Goal: Task Accomplishment & Management: Manage account settings

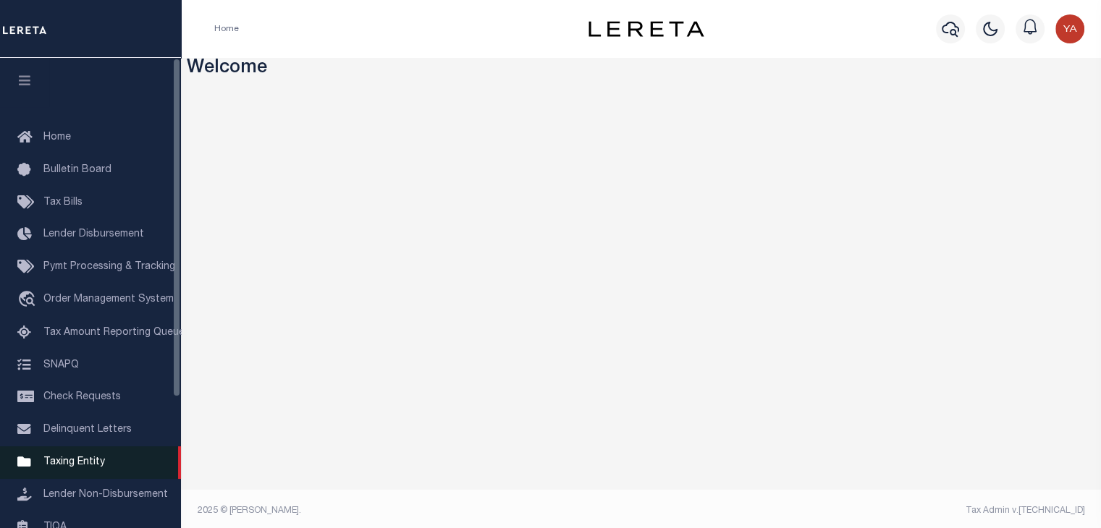
click at [86, 465] on span "Taxing Entity" at bounding box center [74, 462] width 62 height 10
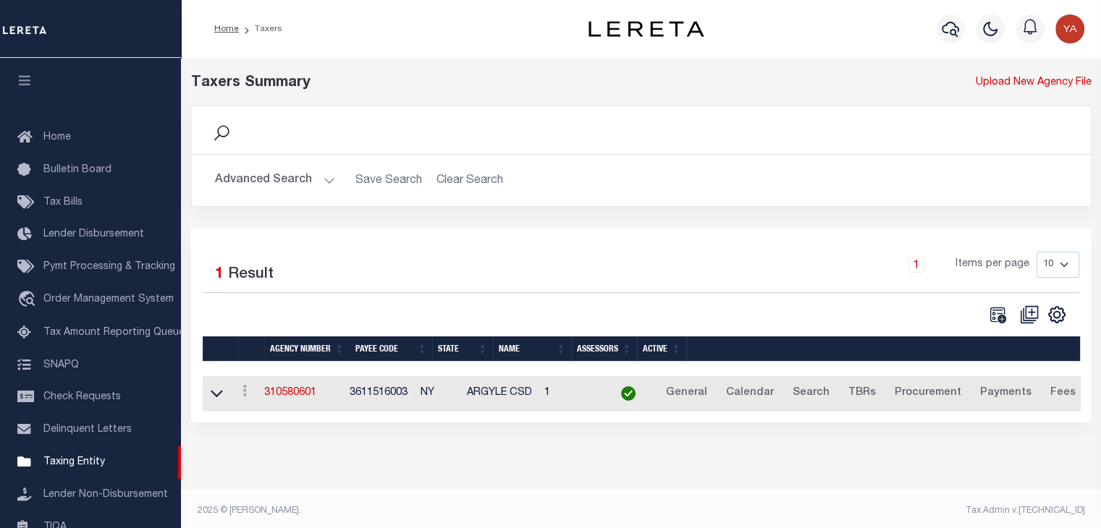
scroll to position [179, 0]
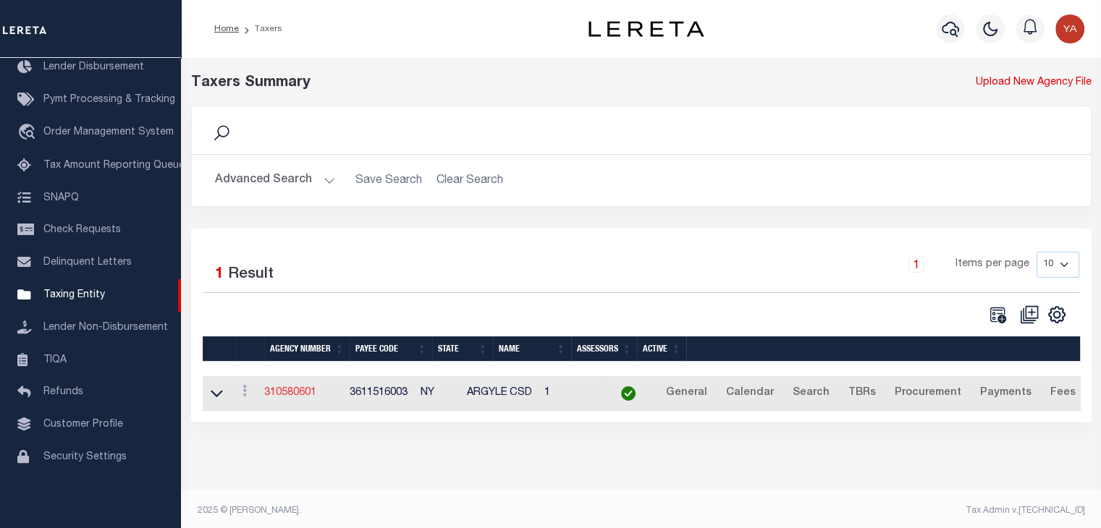
click at [313, 391] on link "310580601" at bounding box center [290, 393] width 52 height 10
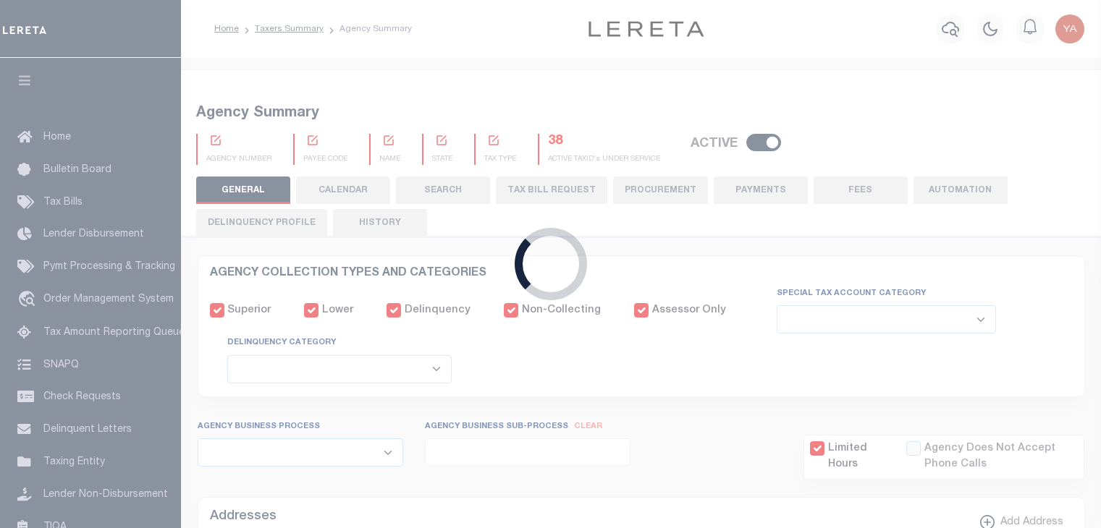
select select
checkbox input "false"
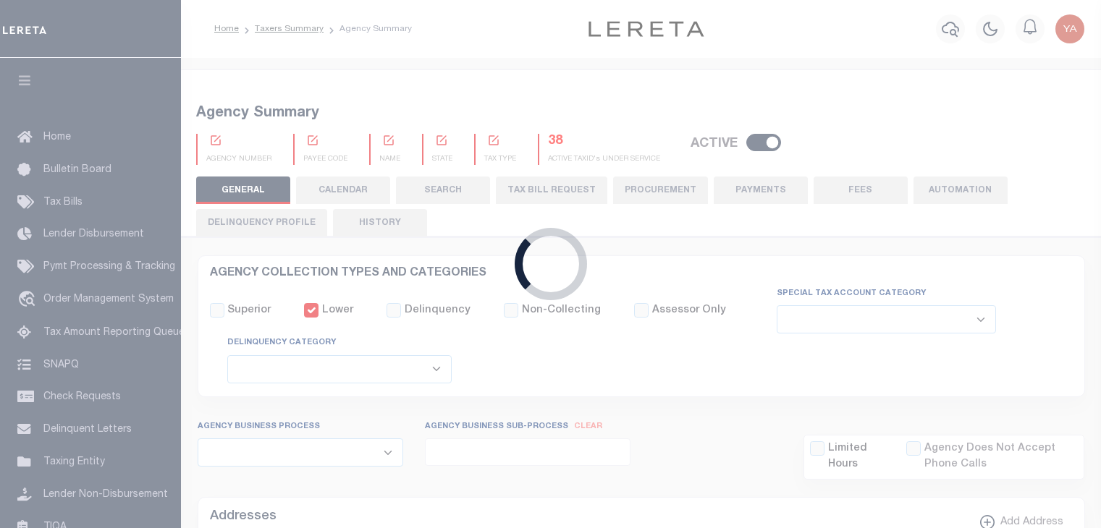
checkbox input "false"
type input "3611516003"
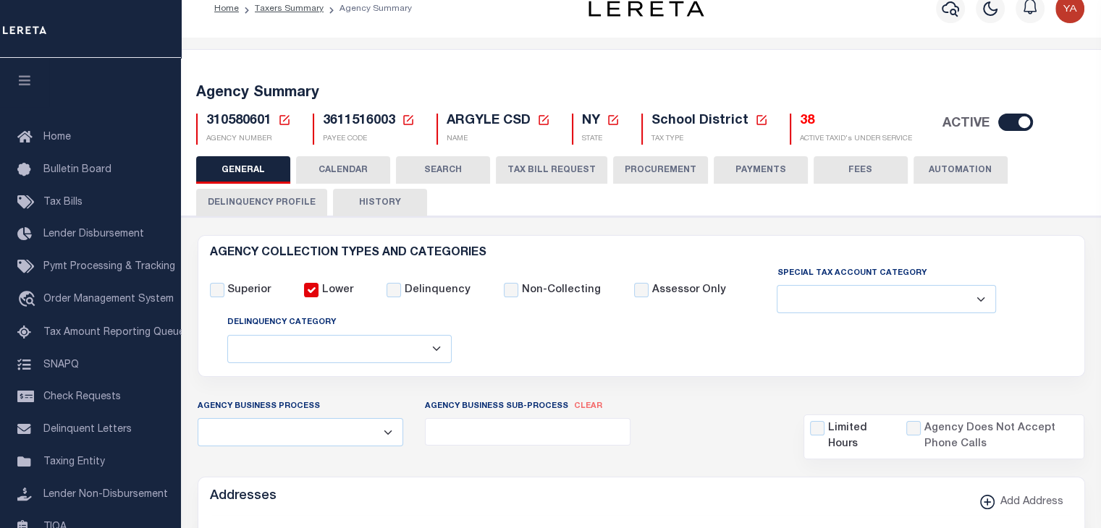
scroll to position [289, 0]
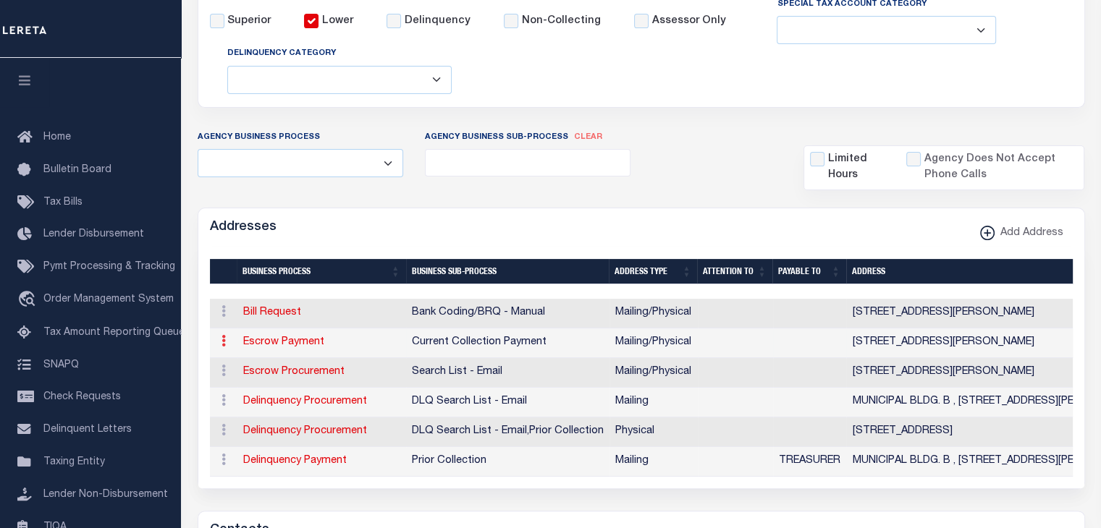
click at [224, 342] on icon at bounding box center [223, 341] width 4 height 12
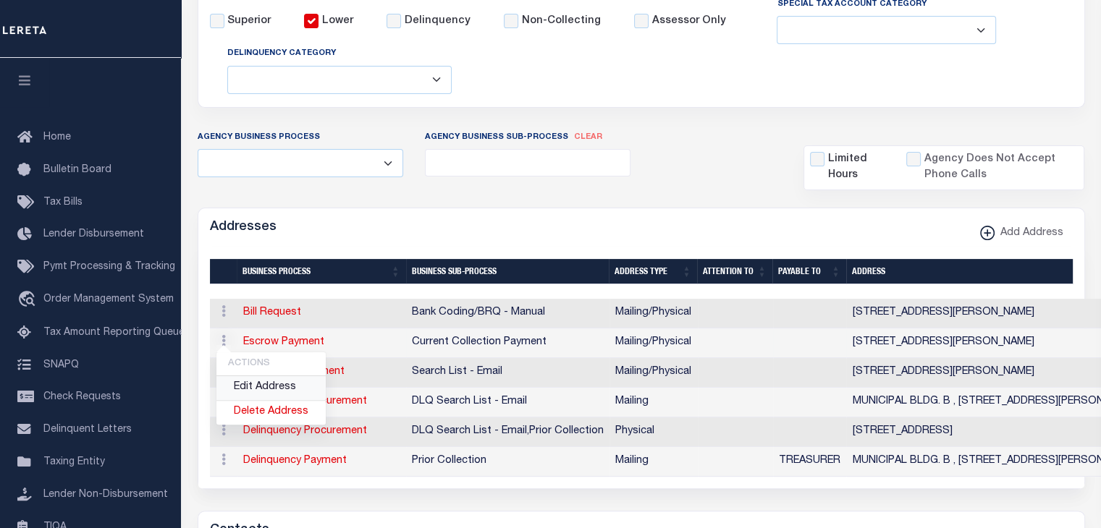
click at [270, 388] on link "Edit Address" at bounding box center [270, 388] width 109 height 24
select select "1"
checkbox input "false"
select select
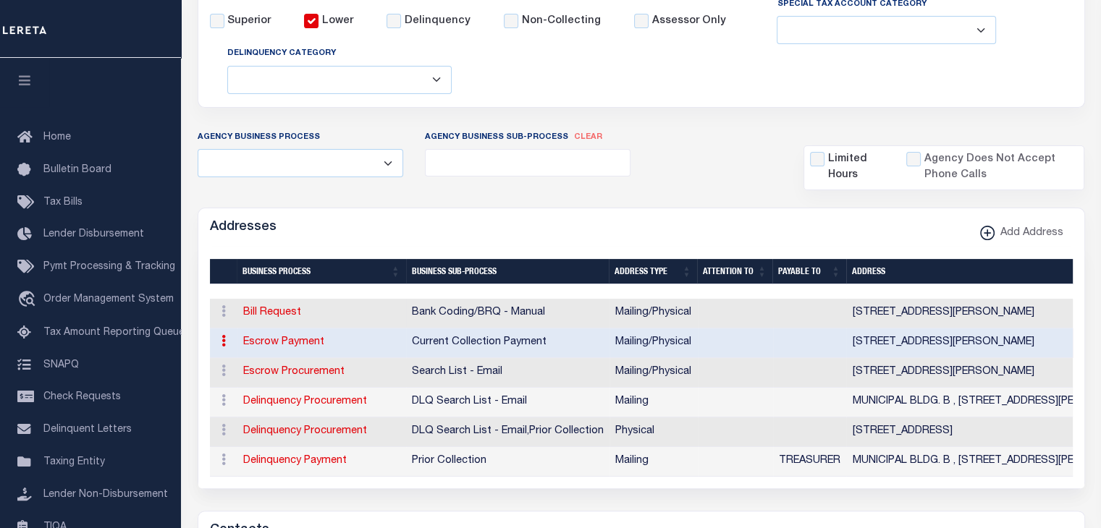
type input "383 BROADWAY,BLDG B"
type input "3ND FLOOR"
type input "FORT EDWARD"
select select "NY"
type input "12828"
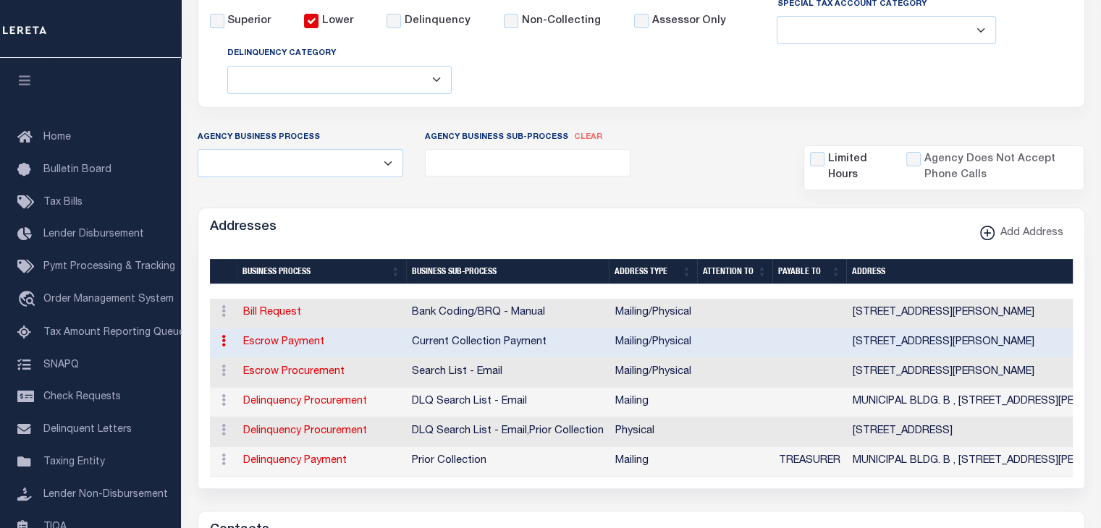
select select "5"
checkbox input "true"
select select "3"
select select "11"
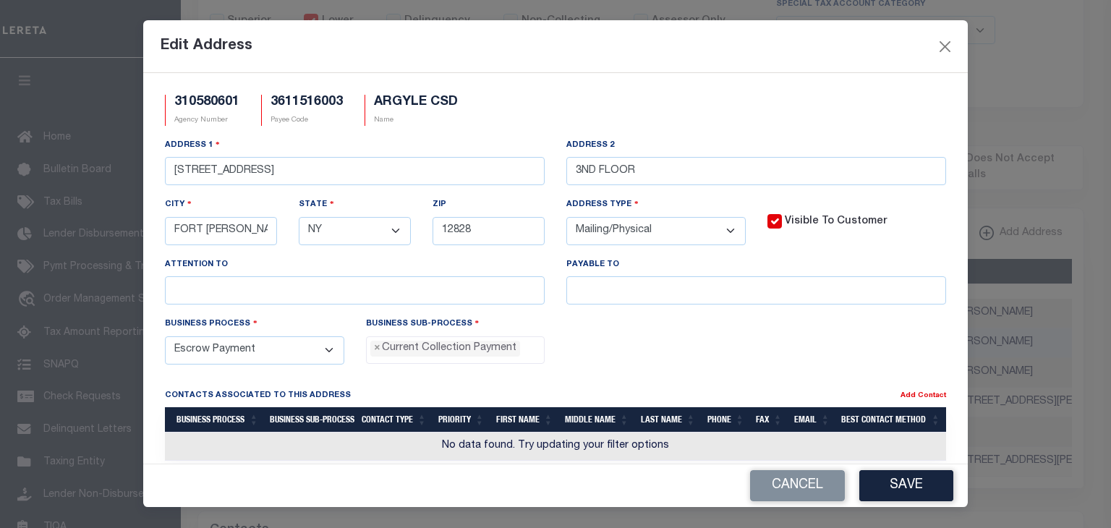
click at [326, 355] on select "- Select - Automation Bill Request Delinquency Payment Delinquency Procurement …" at bounding box center [254, 350] width 179 height 28
click at [317, 327] on div "Business Process - Select - Automation Bill Request Delinquency Payment Delinqu…" at bounding box center [254, 340] width 179 height 48
drag, startPoint x: 575, startPoint y: 173, endPoint x: 555, endPoint y: 174, distance: 20.3
click at [556, 174] on div "Address 2 3ND FLOOR" at bounding box center [757, 166] width 402 height 59
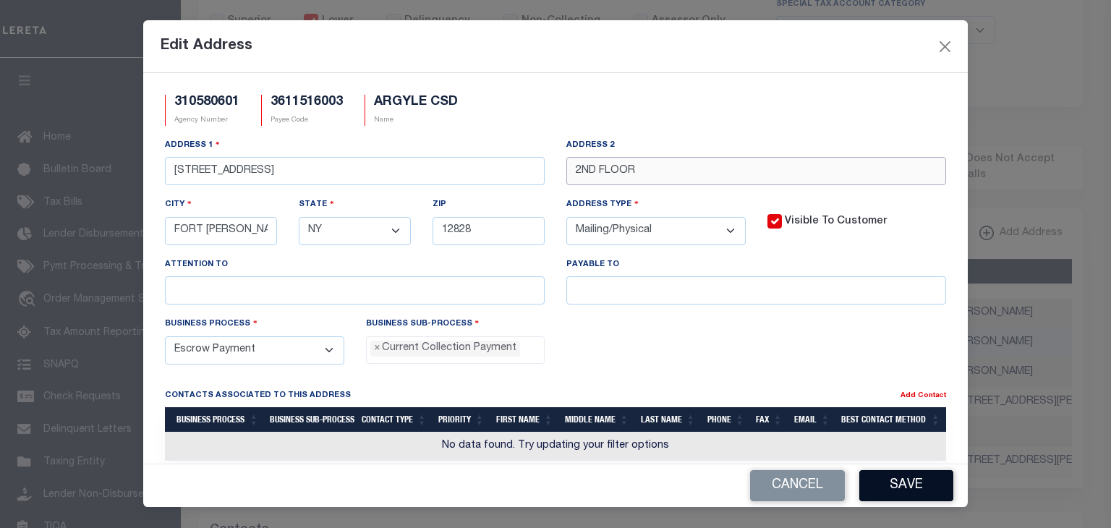
type input "2ND FLOOR"
click at [908, 479] on button "Save" at bounding box center [907, 485] width 94 height 31
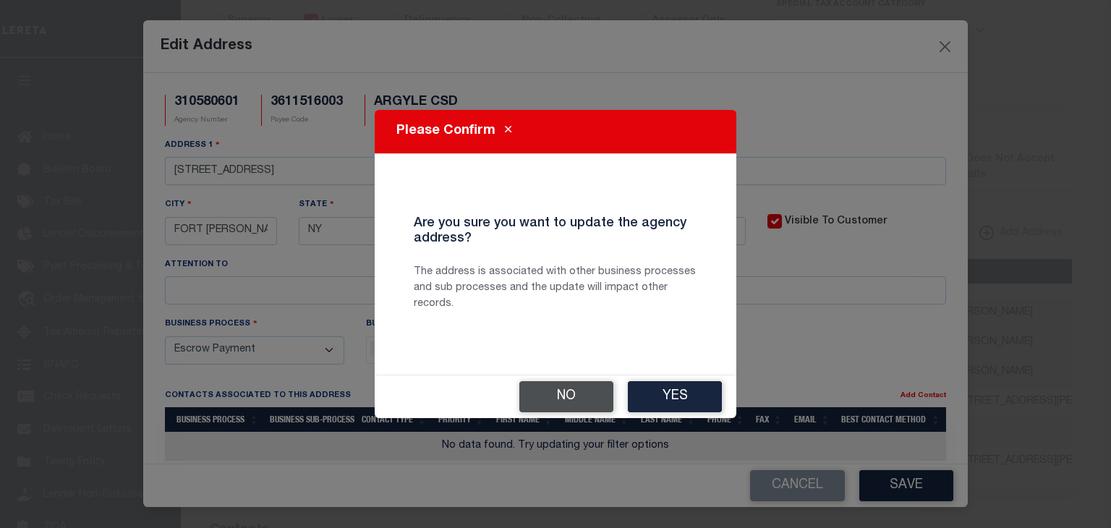
click at [562, 395] on button "No" at bounding box center [567, 396] width 94 height 31
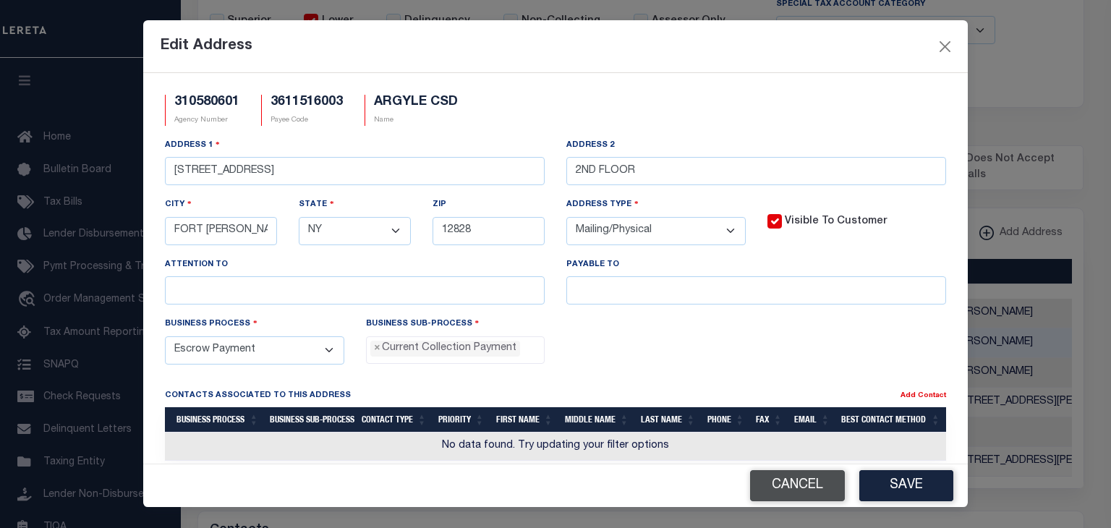
click at [769, 478] on button "Cancel" at bounding box center [797, 485] width 95 height 31
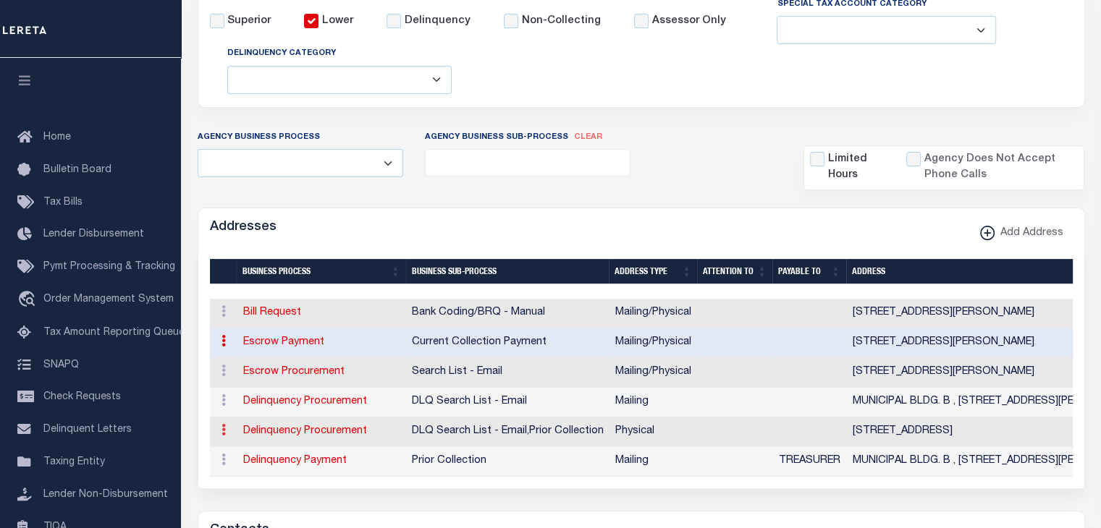
click at [225, 430] on link at bounding box center [224, 432] width 16 height 12
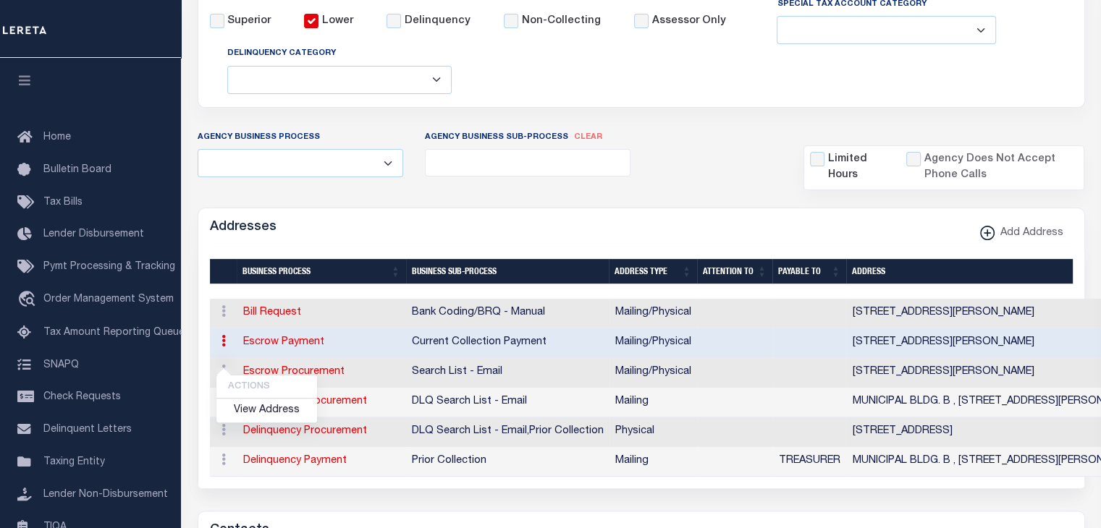
drag, startPoint x: 486, startPoint y: 212, endPoint x: 499, endPoint y: 227, distance: 20.0
click at [486, 212] on div "Addresses Add Address" at bounding box center [641, 228] width 886 height 40
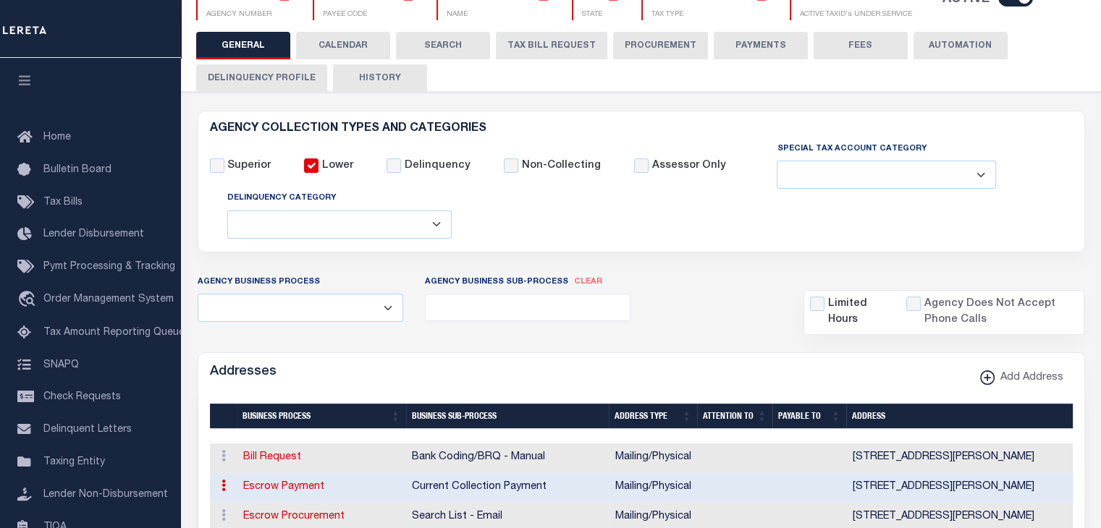
scroll to position [0, 0]
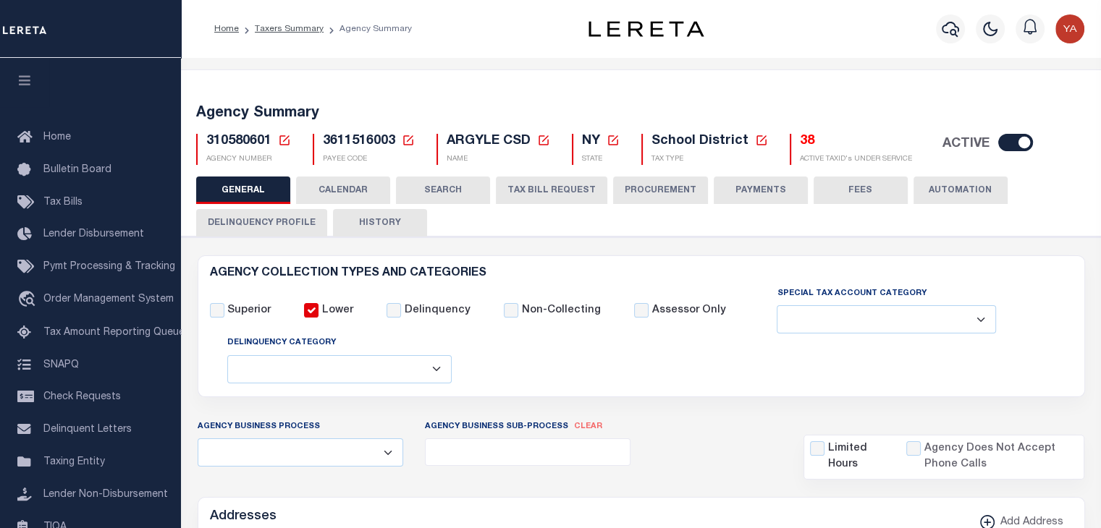
drag, startPoint x: 962, startPoint y: 187, endPoint x: 522, endPoint y: 243, distance: 442.9
click at [278, 226] on button "Delinquency Profile" at bounding box center [261, 222] width 131 height 27
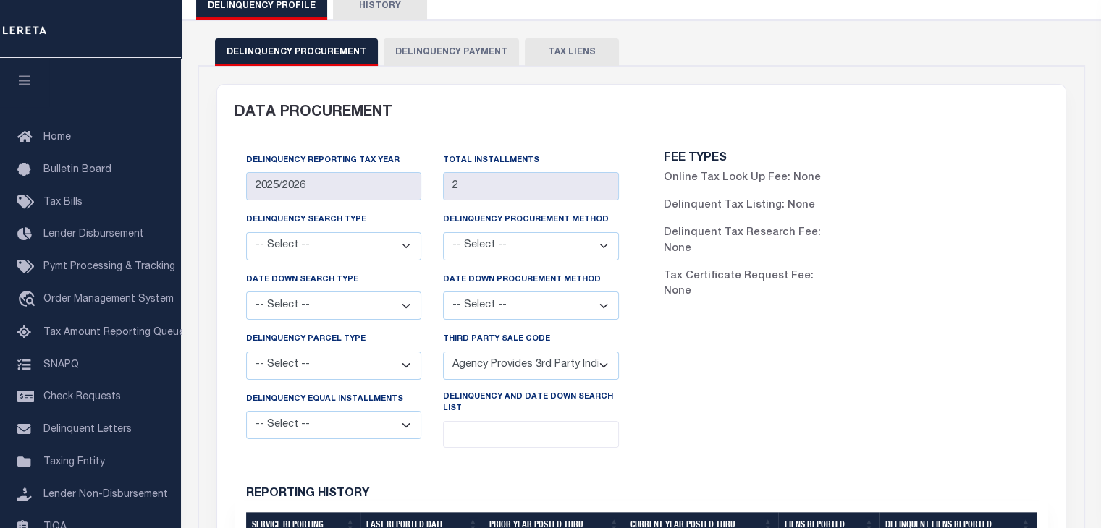
scroll to position [72, 0]
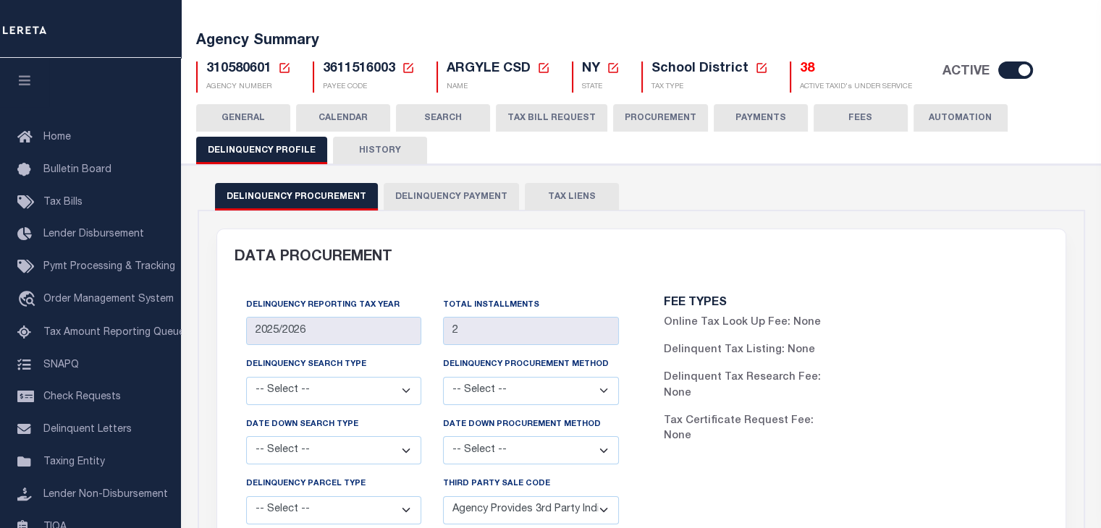
click at [431, 194] on button "Delinquency Payment" at bounding box center [451, 196] width 135 height 27
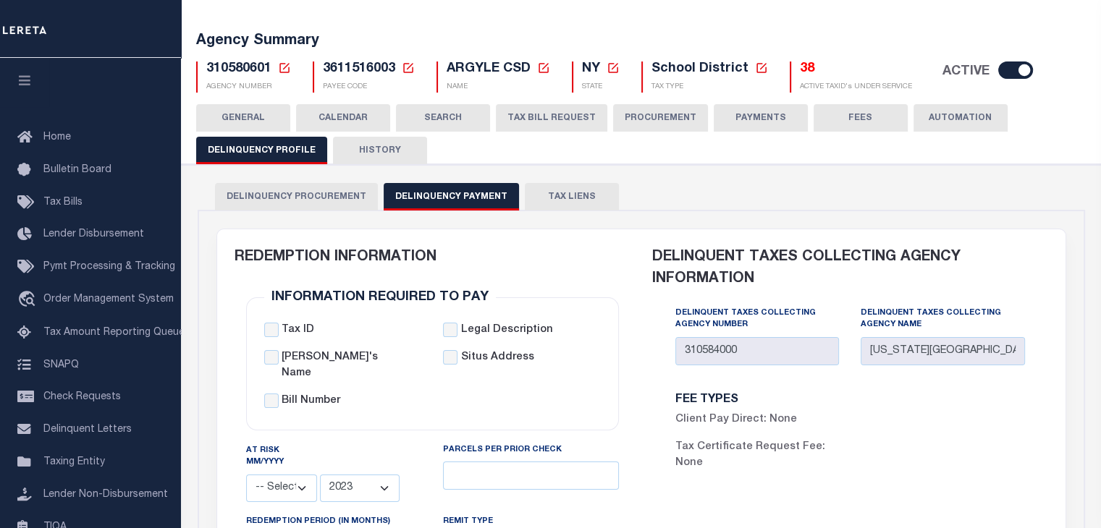
click at [286, 67] on icon at bounding box center [284, 68] width 13 height 13
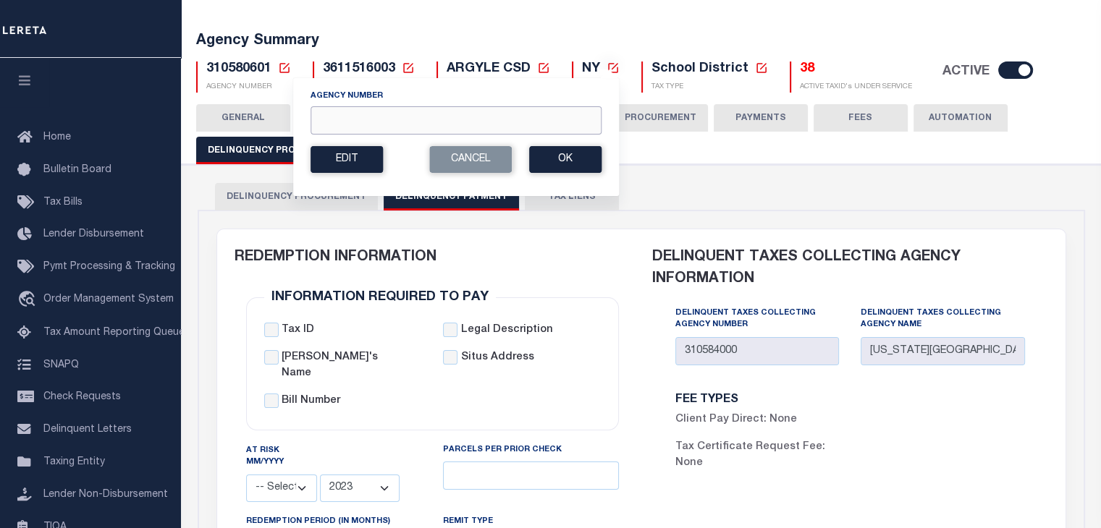
paste input "310584000"
type input "310584000"
click at [561, 160] on button "Ok" at bounding box center [565, 159] width 72 height 27
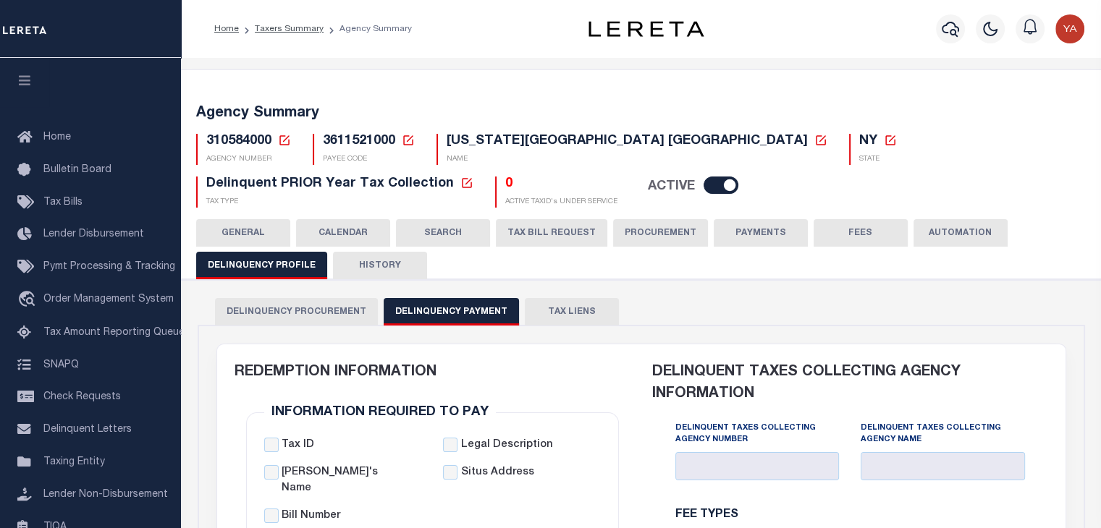
select select
select select "2023"
type input "24"
select select
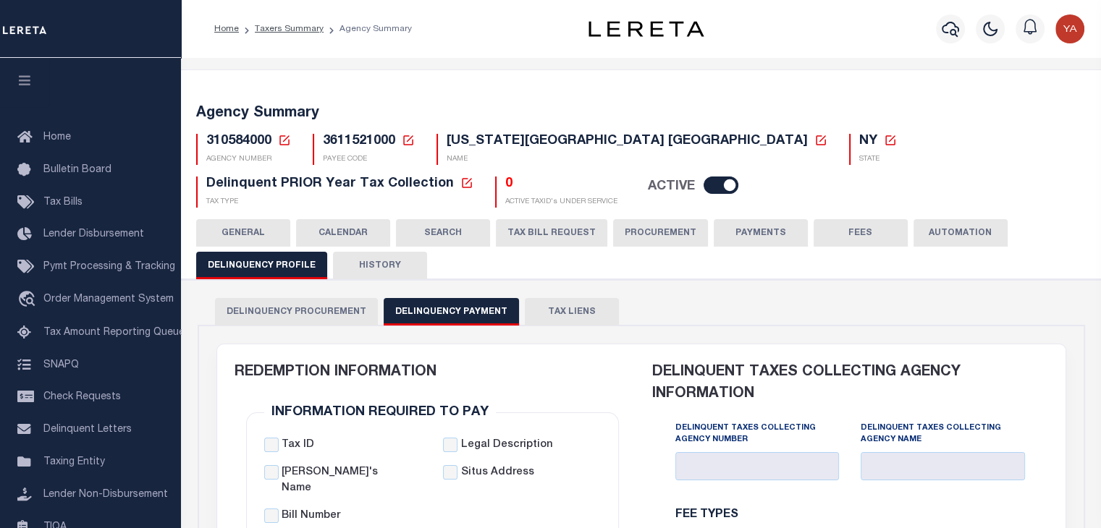
select select
type input "310584000"
type input "[US_STATE][GEOGRAPHIC_DATA] [GEOGRAPHIC_DATA]"
click at [244, 234] on button "GENERAL" at bounding box center [243, 232] width 94 height 27
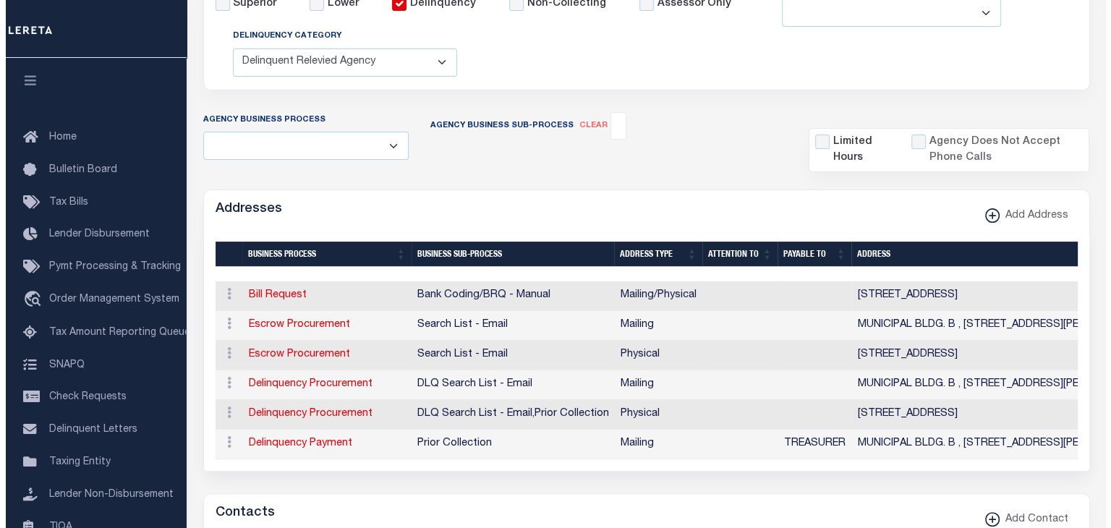
scroll to position [434, 0]
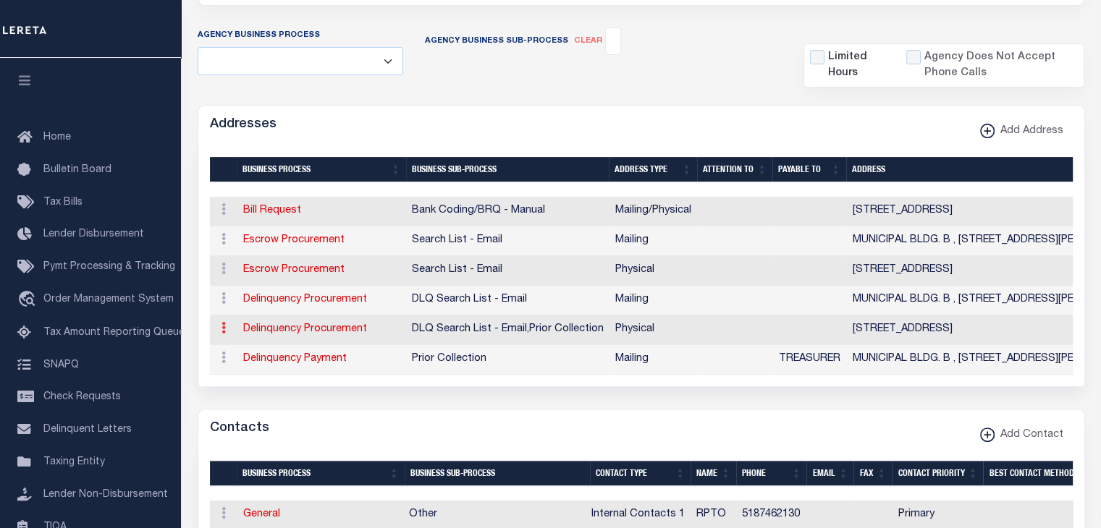
click at [222, 328] on icon at bounding box center [223, 328] width 4 height 12
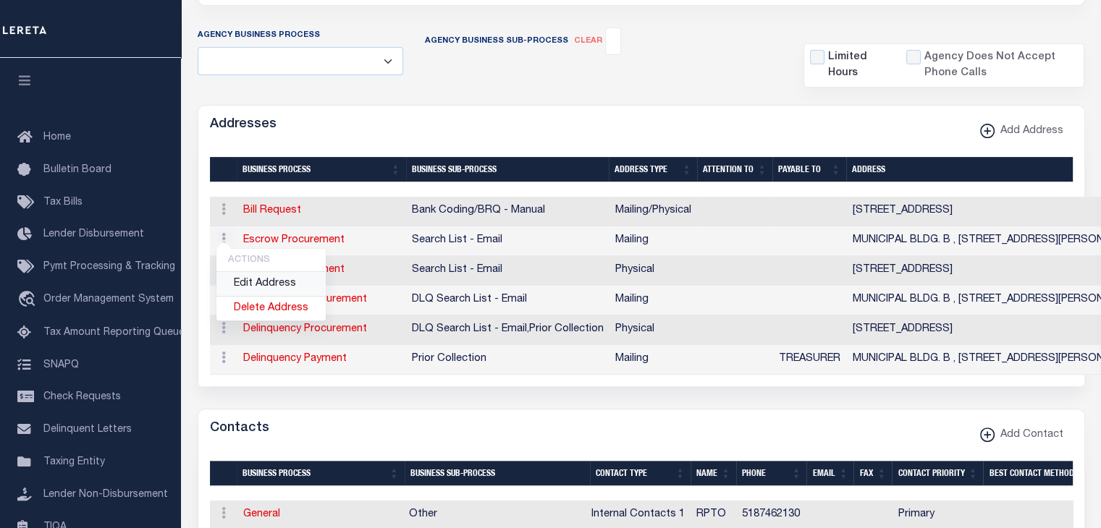
click at [244, 284] on link "Edit Address" at bounding box center [270, 284] width 109 height 24
select select "1"
checkbox input "false"
select select
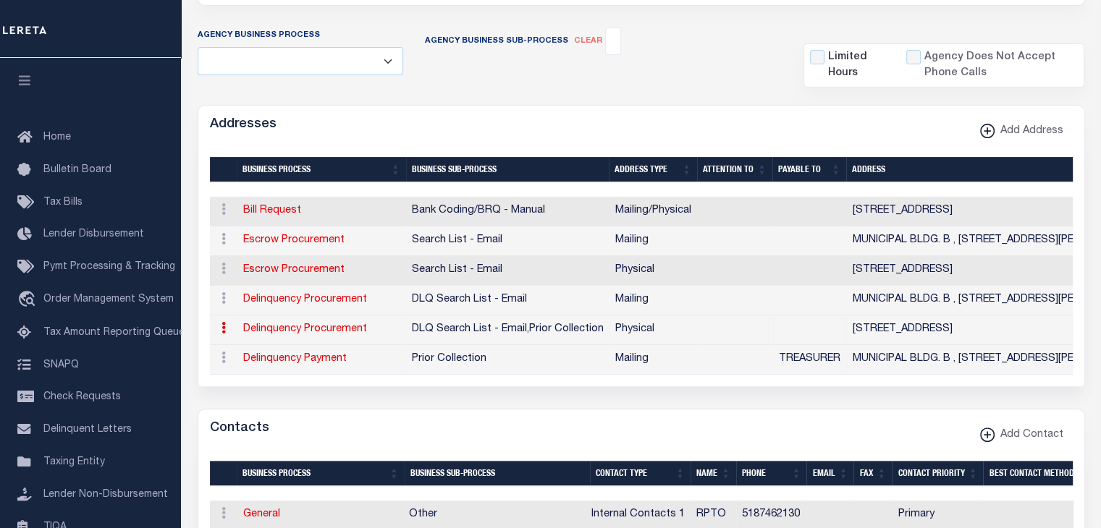
type input "378 MINERAL SPRINGS RD"
type input "COBLESKILL"
select select "NY"
type input "12043"
select select "2"
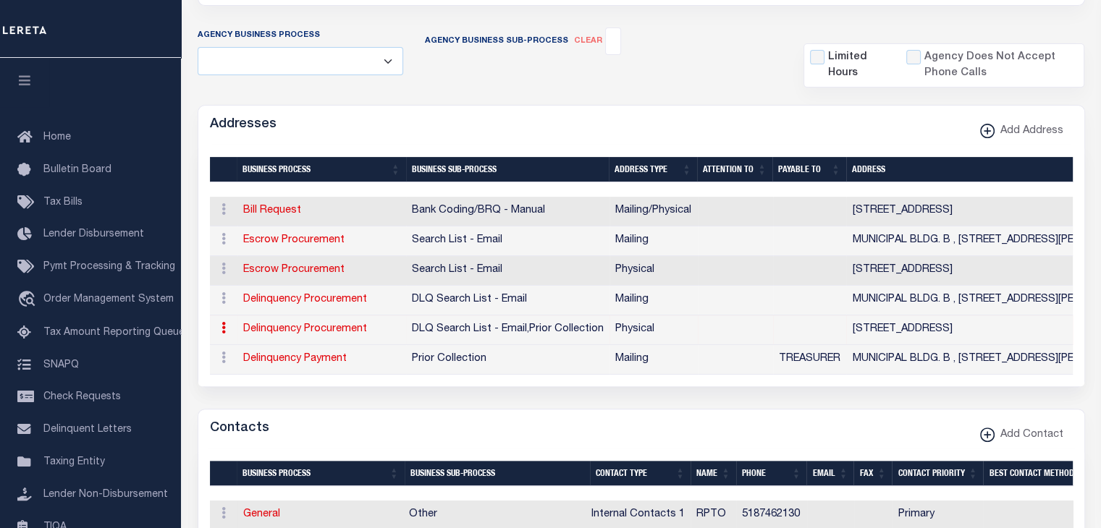
checkbox input "true"
select select "4"
select select "18"
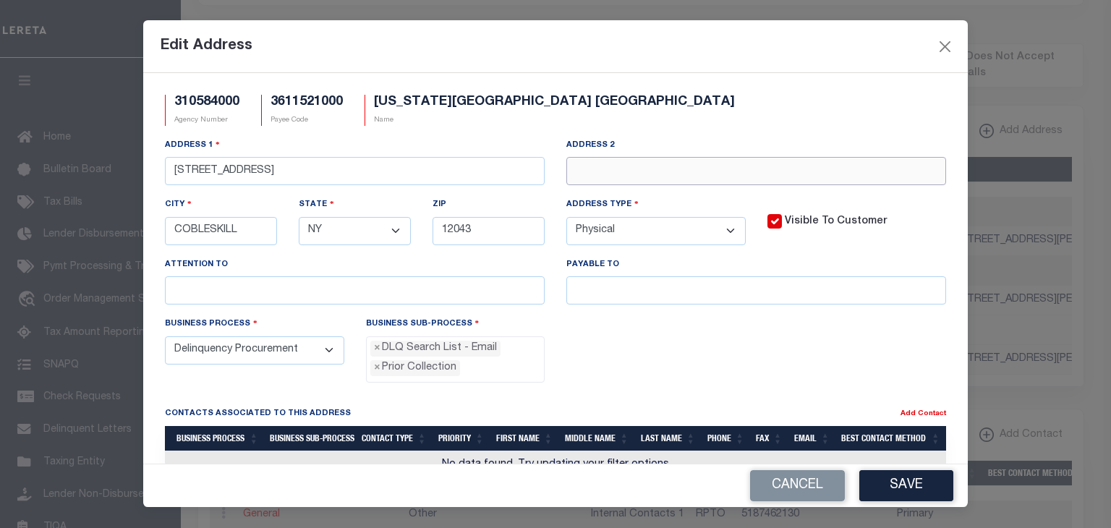
click at [631, 166] on input "text" at bounding box center [757, 171] width 380 height 28
type input "test"
click at [906, 478] on button "Save" at bounding box center [907, 485] width 94 height 31
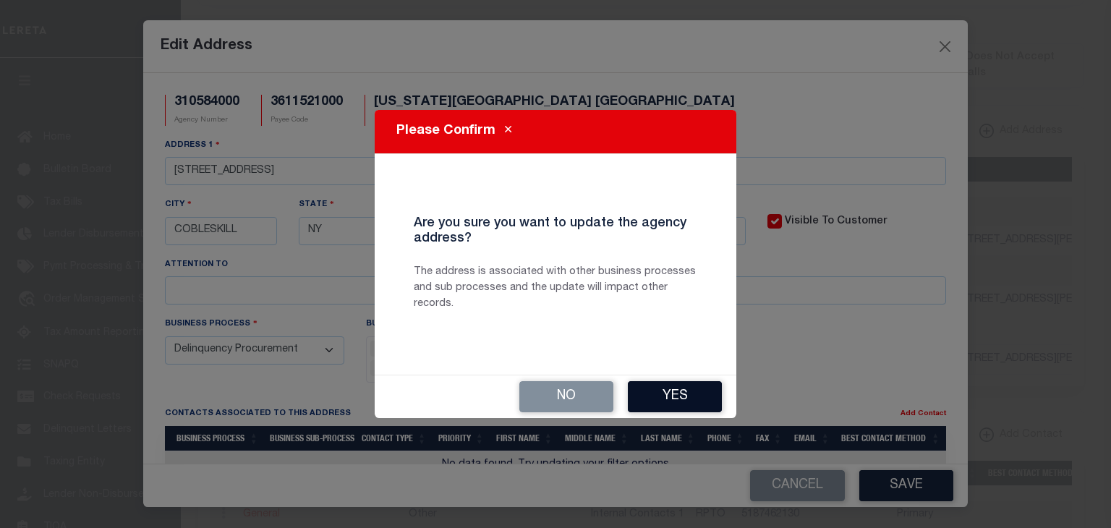
click at [700, 400] on button "Yes" at bounding box center [675, 396] width 94 height 31
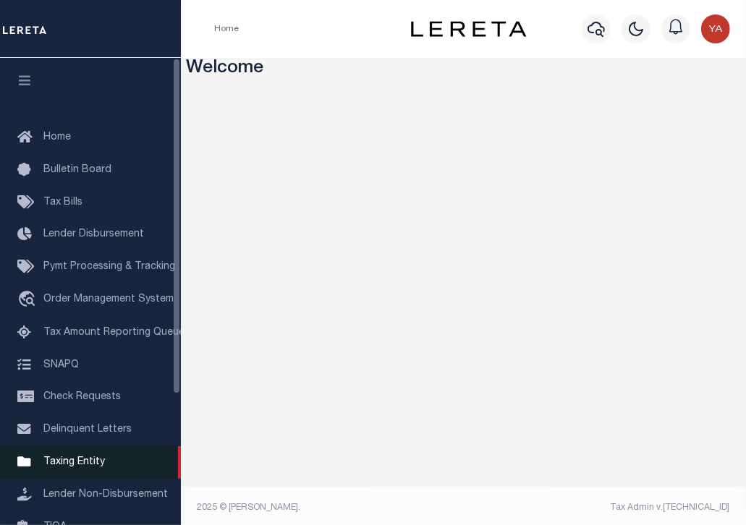
click at [92, 462] on link "Taxing Entity" at bounding box center [90, 462] width 181 height 33
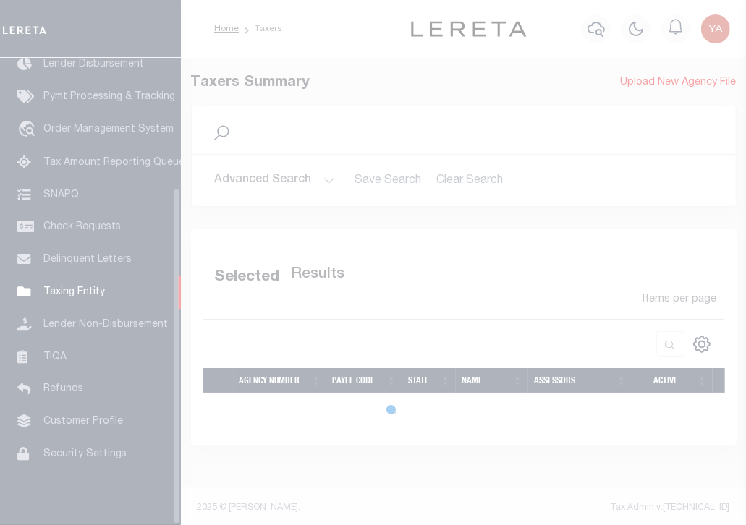
scroll to position [182, 0]
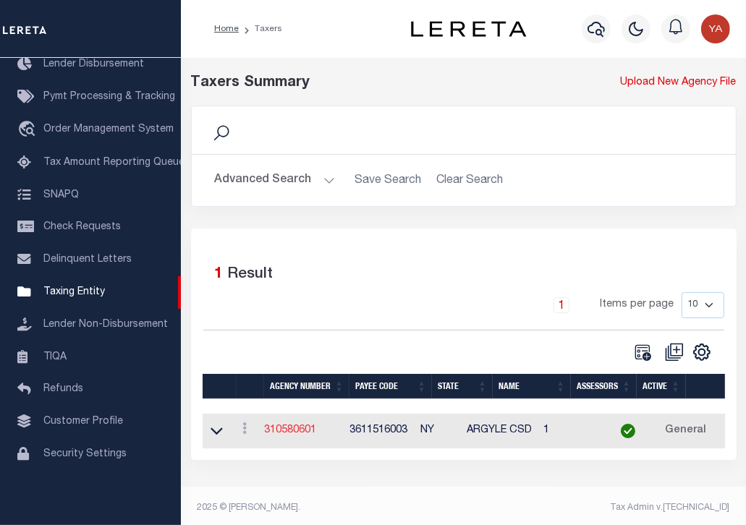
click at [292, 429] on link "310580601" at bounding box center [290, 430] width 52 height 10
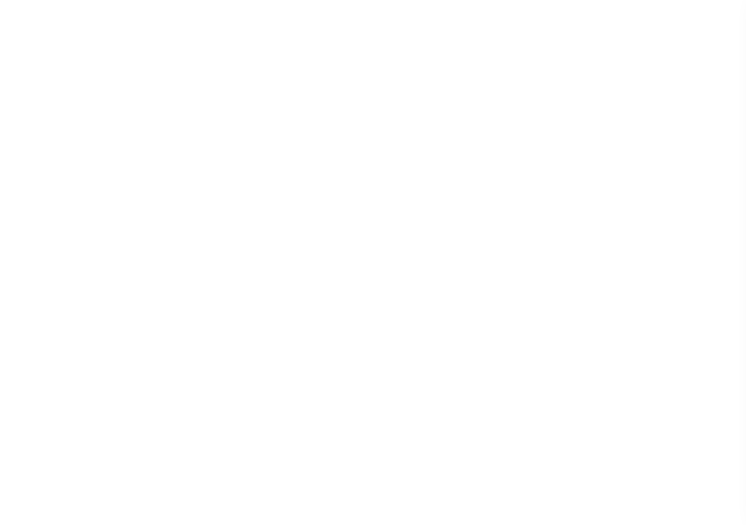
select select
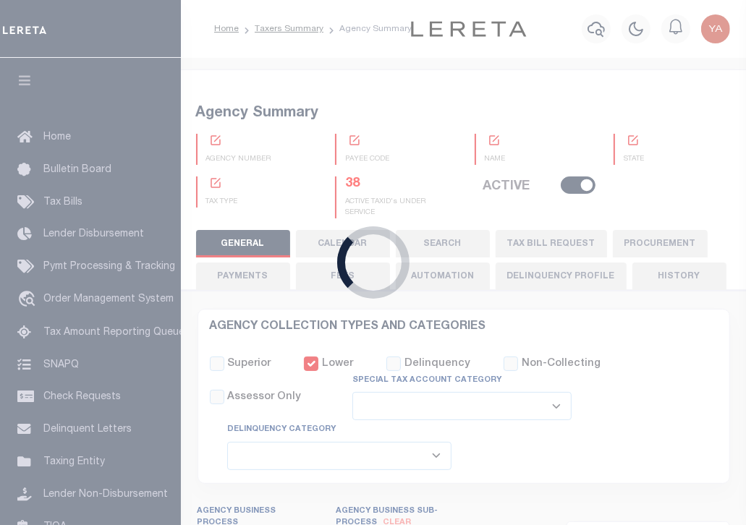
checkbox input "false"
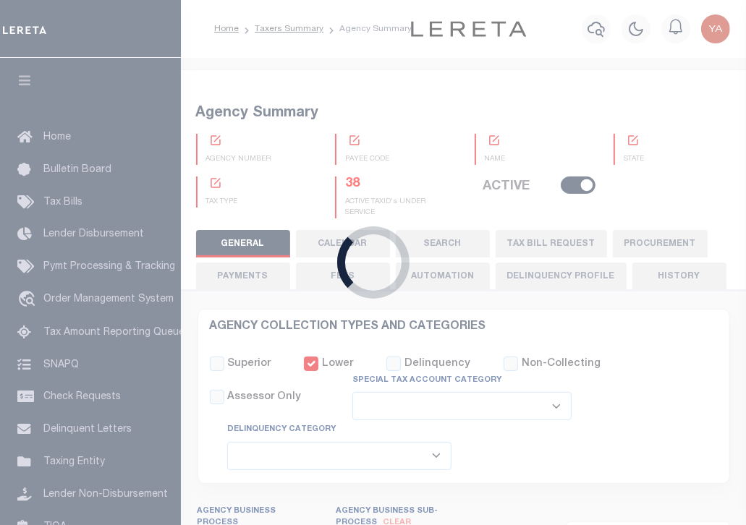
type input "3611516003"
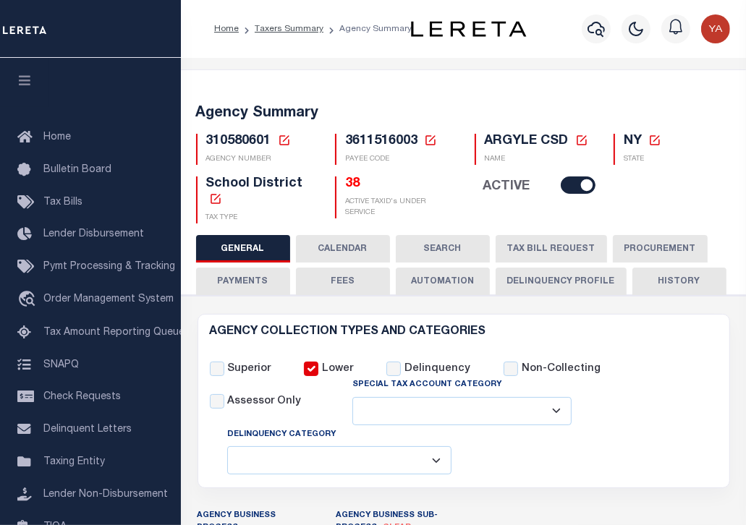
type input "2025/2026"
type input "2"
select select "API"
select select
click at [556, 284] on button "Delinquency Profile" at bounding box center [561, 281] width 131 height 27
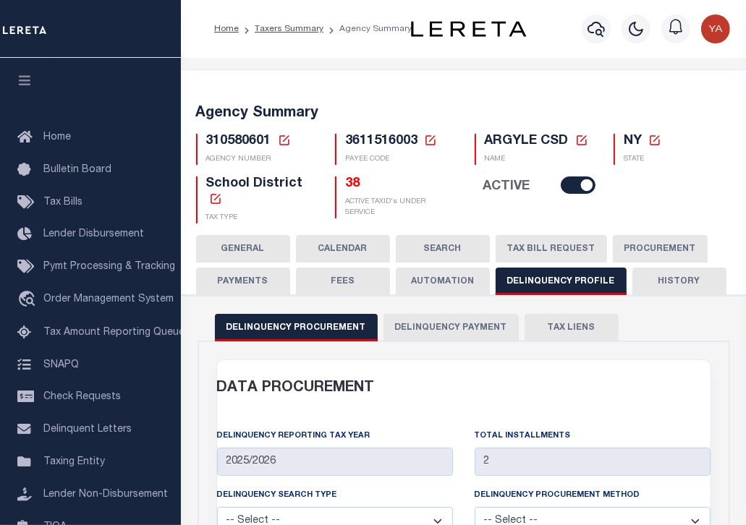
click at [421, 336] on button "Delinquency Payment" at bounding box center [451, 327] width 135 height 27
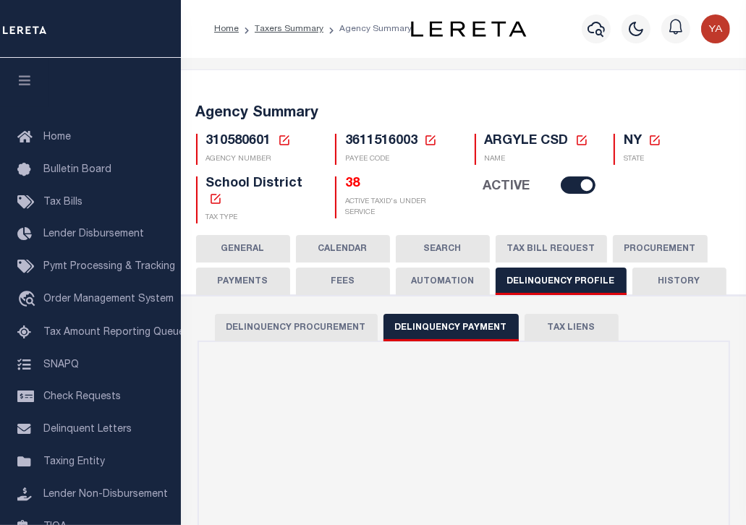
scroll to position [434, 0]
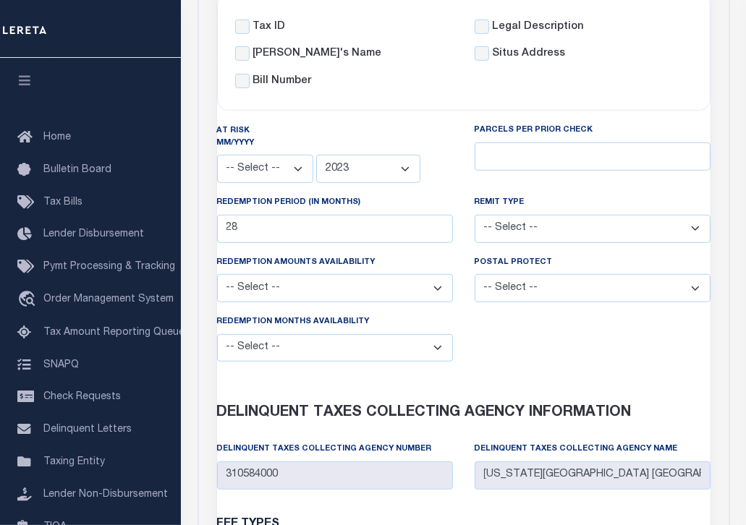
click at [565, 195] on div "REMIT Type -- Select -- Regular Check Certified Checks Regular Check for Curren…" at bounding box center [593, 219] width 236 height 48
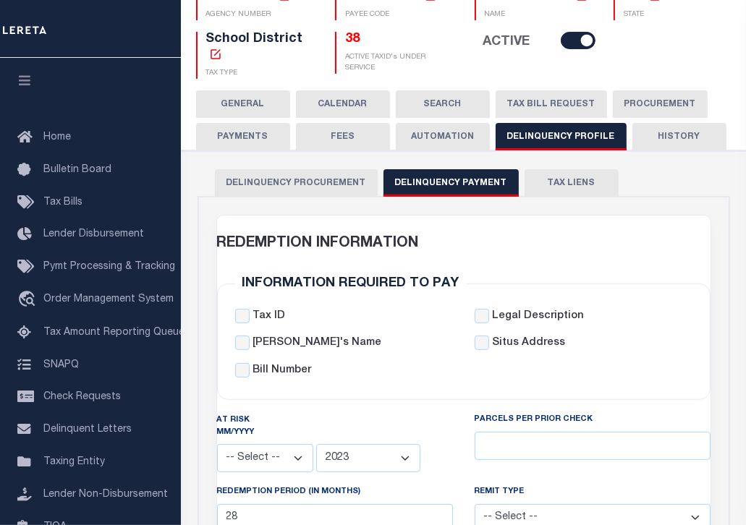
scroll to position [0, 0]
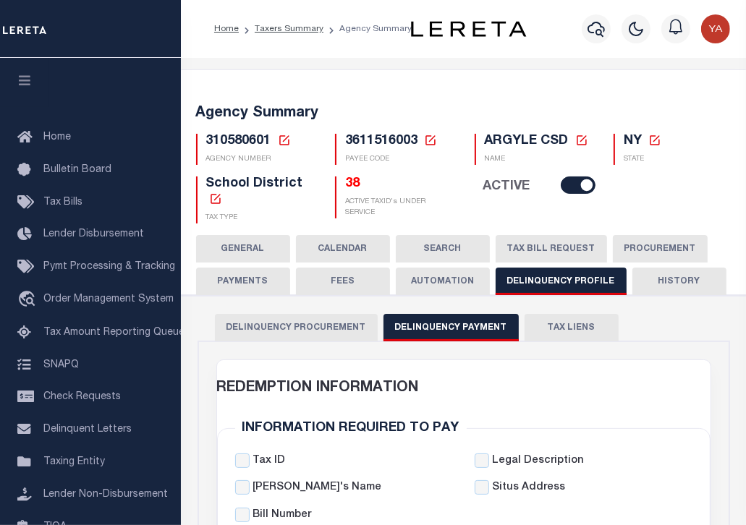
click at [279, 140] on icon at bounding box center [284, 140] width 10 height 10
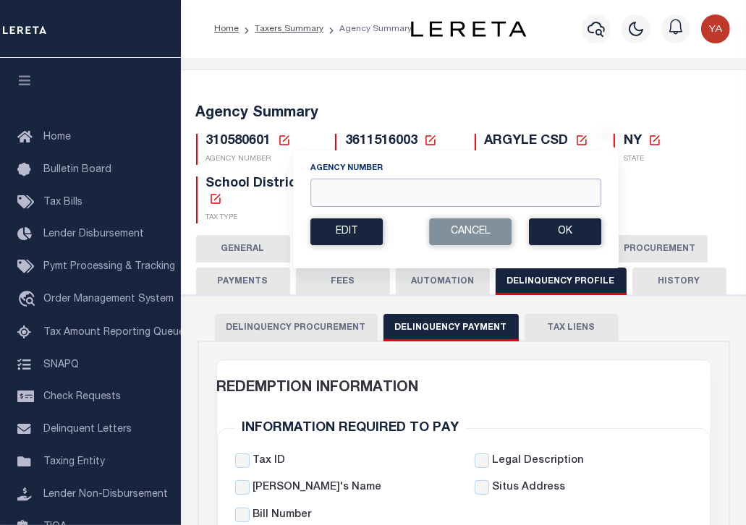
paste input "310584000"
type input "310584000"
click at [579, 237] on button "Ok" at bounding box center [565, 232] width 72 height 27
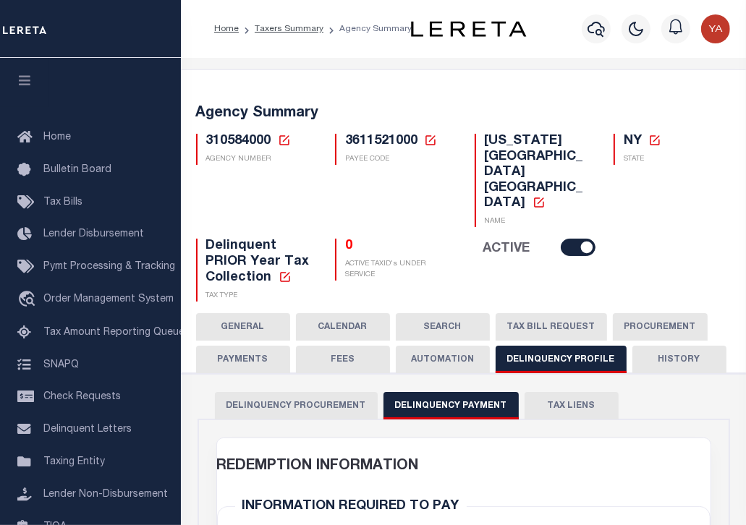
select select
select select "2023"
type input "24"
select select
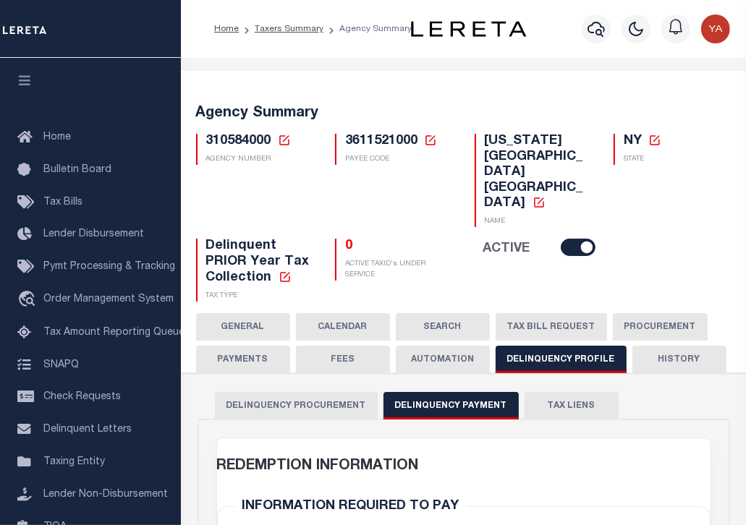
select select
type input "310584000"
type input "[US_STATE][GEOGRAPHIC_DATA] [GEOGRAPHIC_DATA]"
click at [245, 313] on button "GENERAL" at bounding box center [243, 326] width 94 height 27
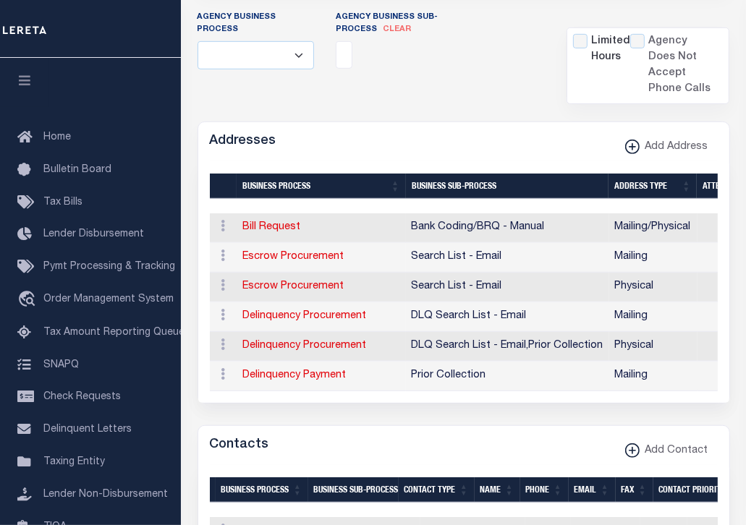
scroll to position [579, 0]
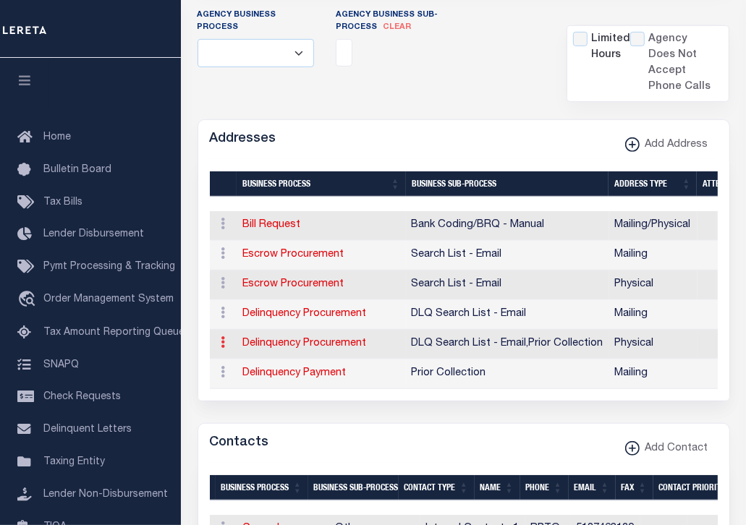
click at [221, 336] on icon at bounding box center [223, 342] width 4 height 12
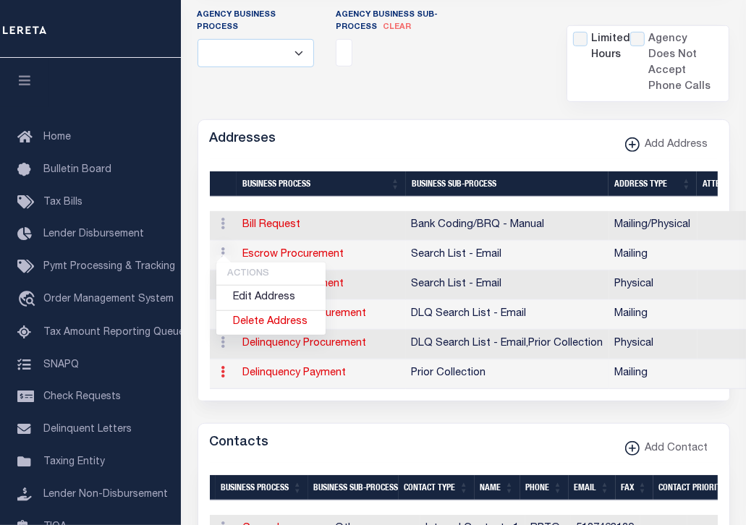
click at [221, 366] on icon at bounding box center [223, 372] width 4 height 12
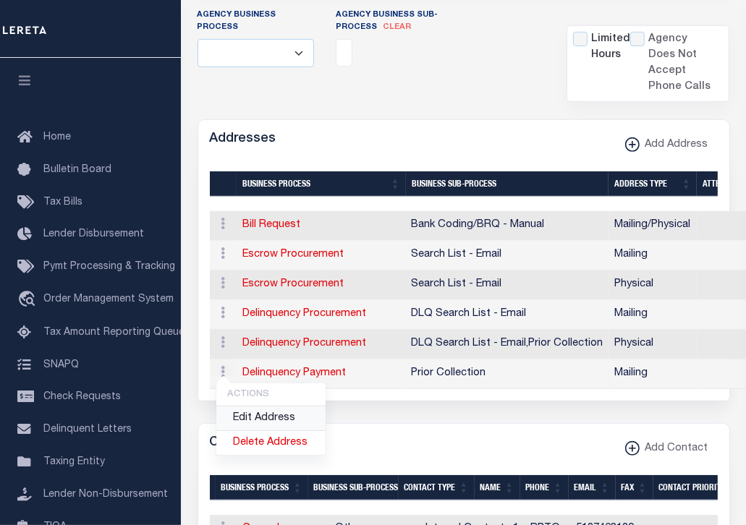
click at [247, 407] on link "Edit Address" at bounding box center [270, 419] width 109 height 24
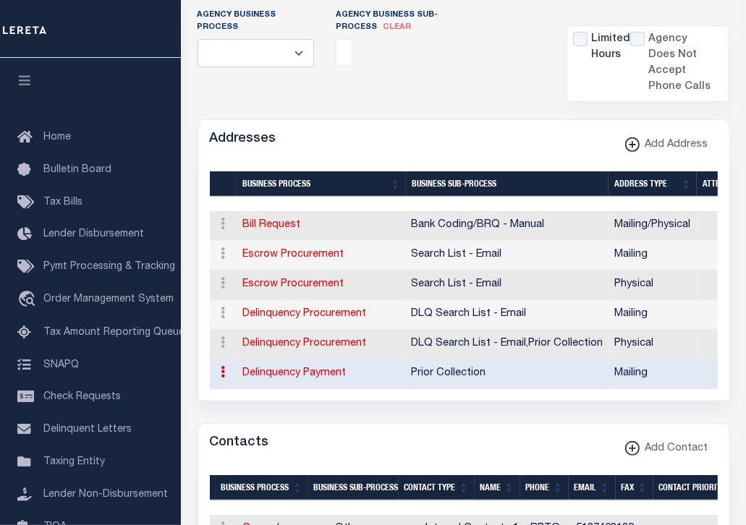
type input "MUNICIPAL BLDG. B"
type input "[STREET_ADDRESS]"
type input "FORT [PERSON_NAME]"
select select "NY"
type input "12828-1015"
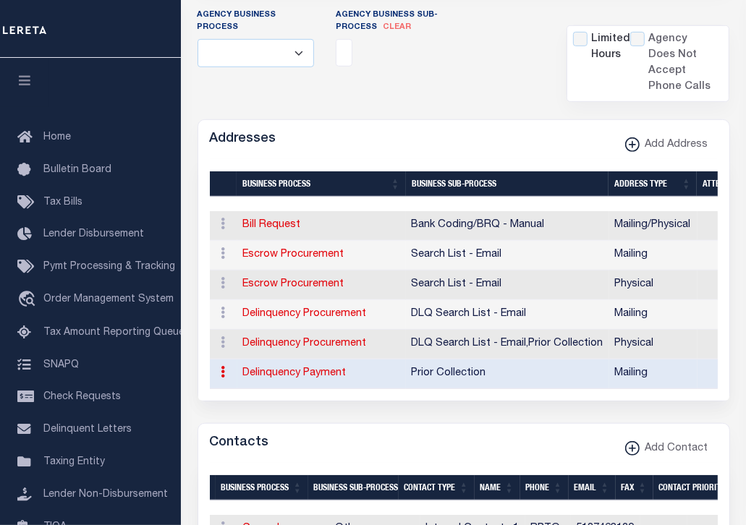
checkbox input "true"
type input "TREASURER"
select select "5"
select select "27"
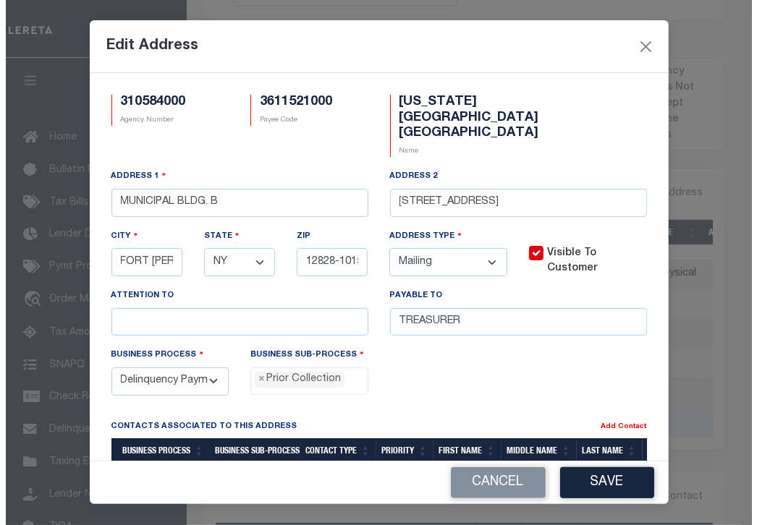
scroll to position [531, 0]
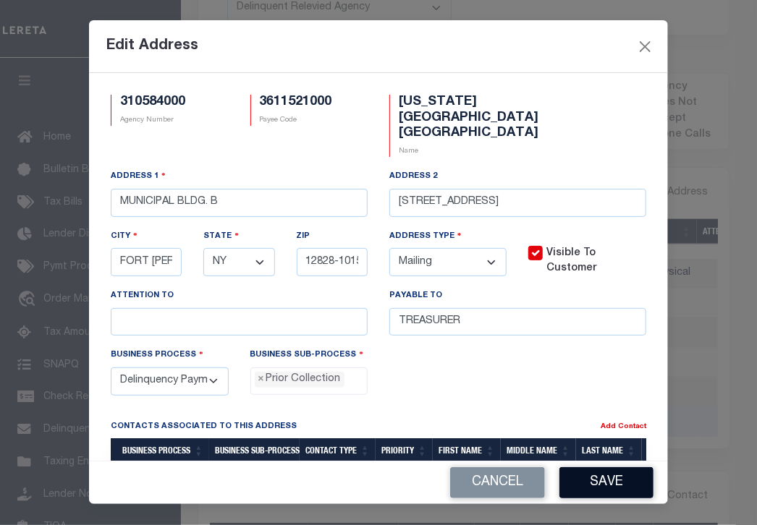
click at [609, 480] on button "Save" at bounding box center [606, 482] width 94 height 31
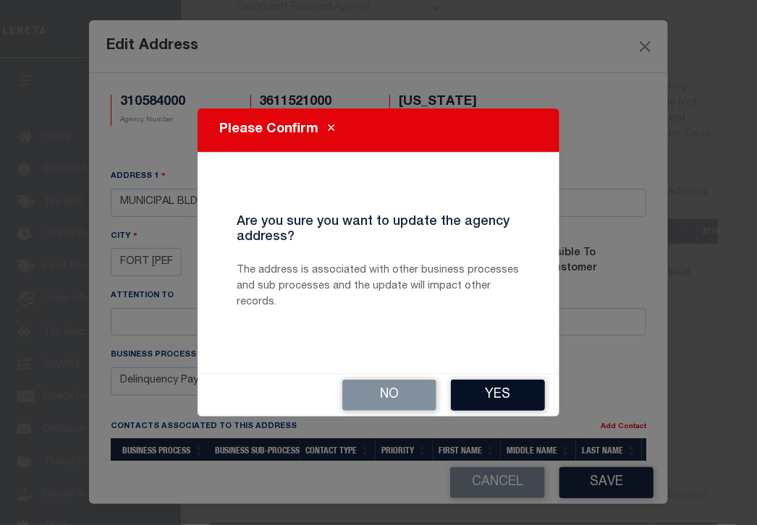
click at [501, 397] on button "Yes" at bounding box center [498, 395] width 94 height 31
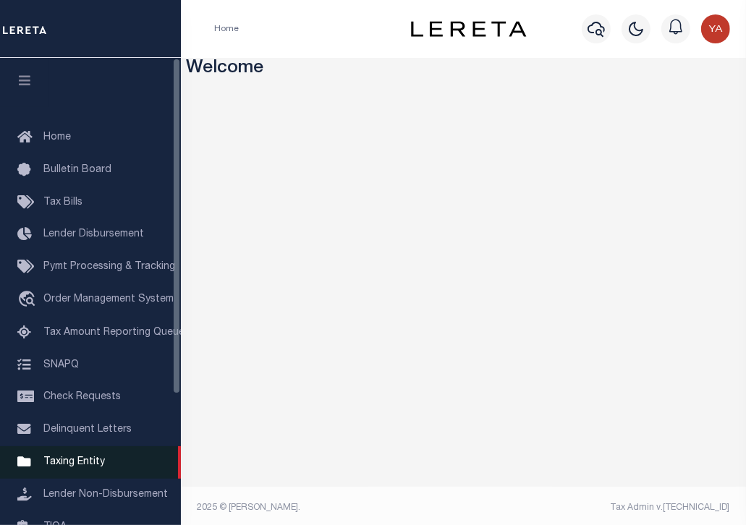
click at [87, 467] on span "Taxing Entity" at bounding box center [74, 462] width 62 height 10
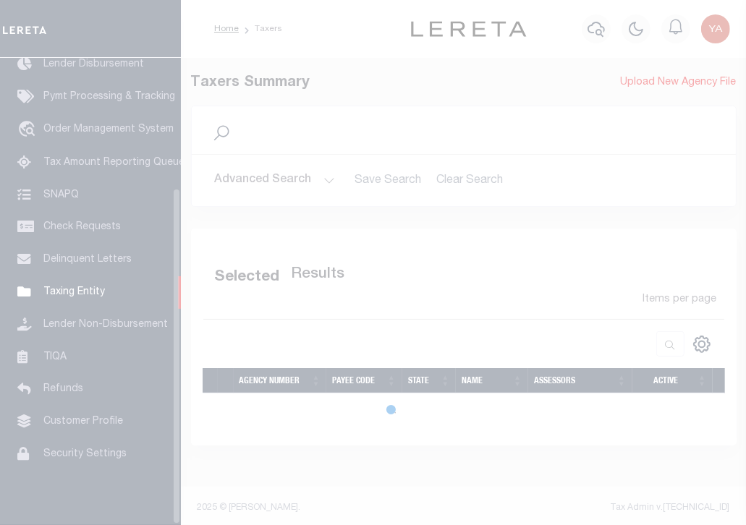
scroll to position [182, 0]
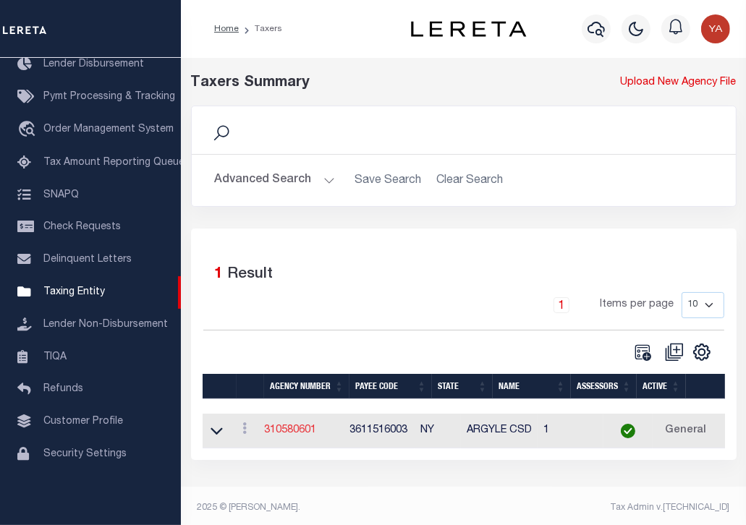
click at [284, 425] on link "310580601" at bounding box center [290, 430] width 52 height 10
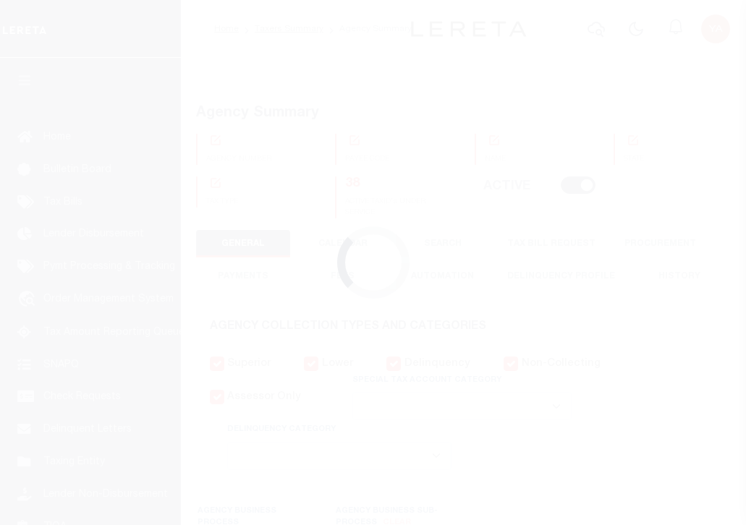
select select
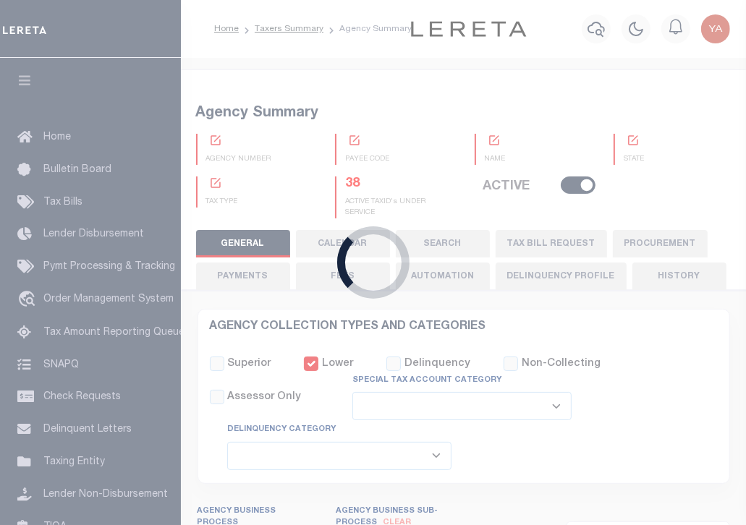
checkbox input "false"
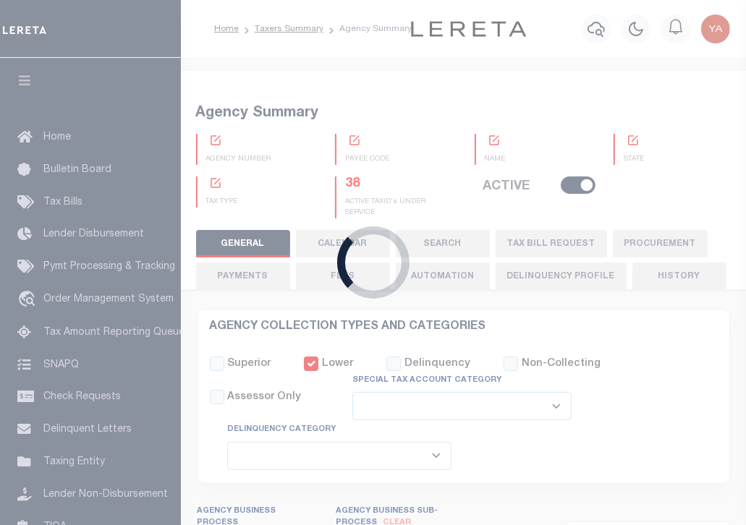
type input "3611516003"
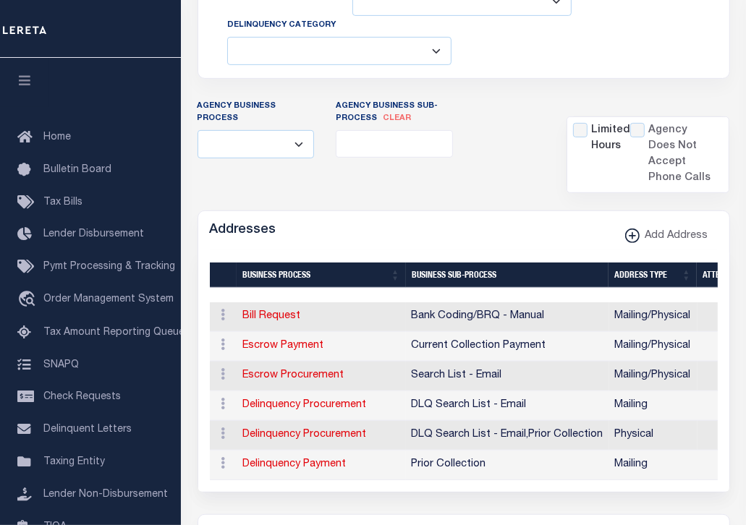
scroll to position [434, 0]
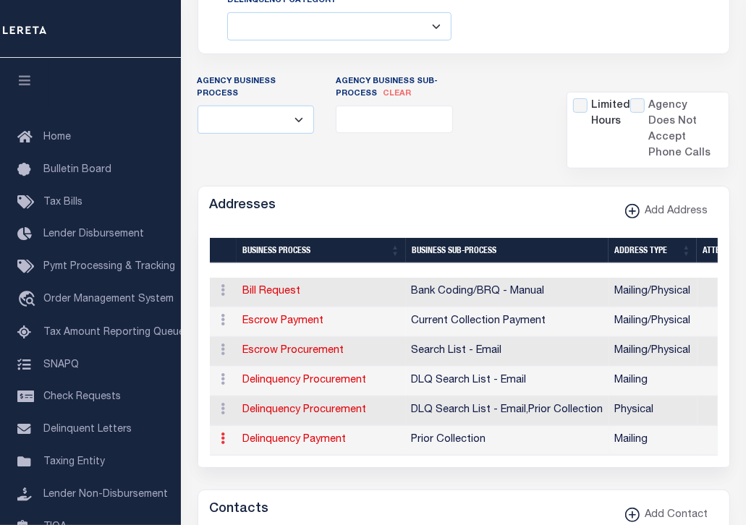
click at [224, 440] on icon at bounding box center [223, 439] width 4 height 12
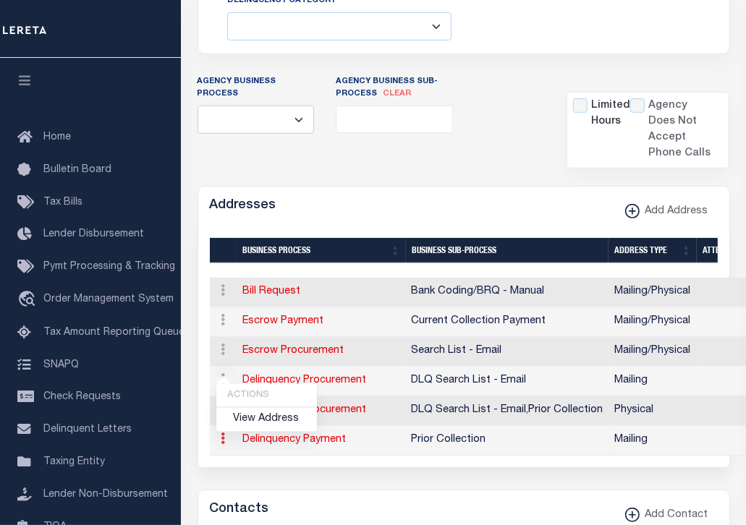
click at [224, 440] on icon at bounding box center [223, 439] width 4 height 12
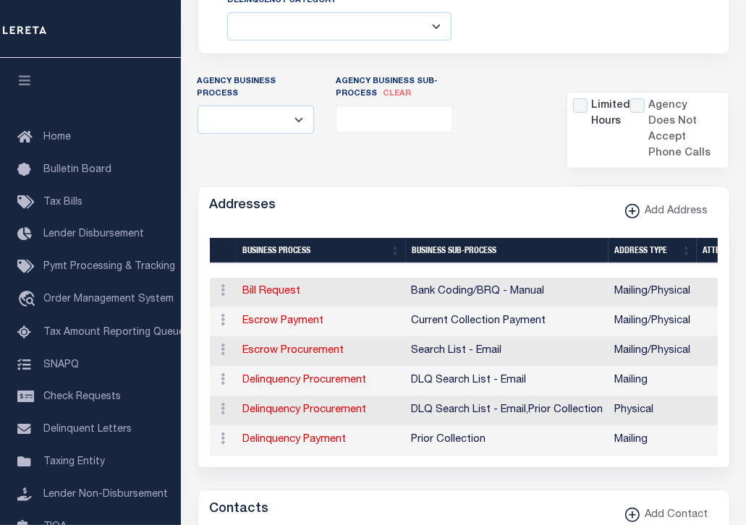
scroll to position [145, 0]
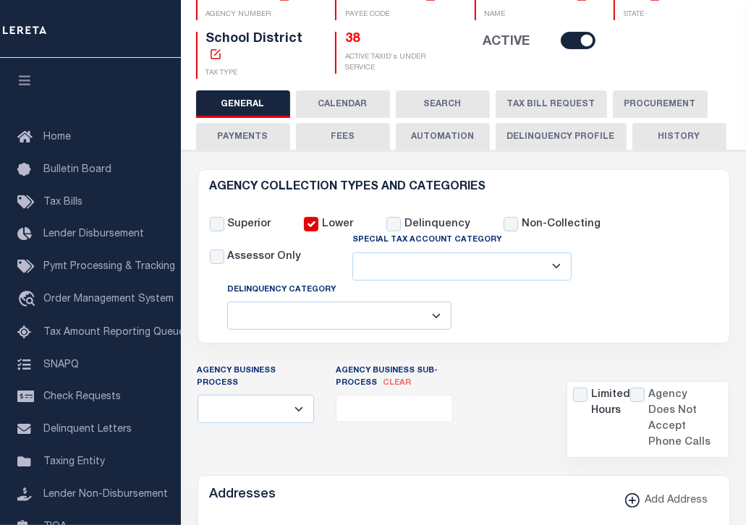
click at [568, 133] on button "Delinquency Profile" at bounding box center [561, 136] width 131 height 27
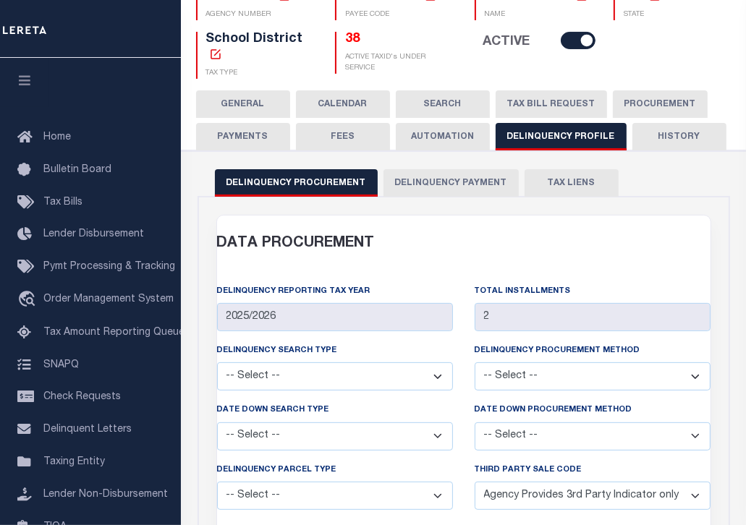
scroll to position [0, 0]
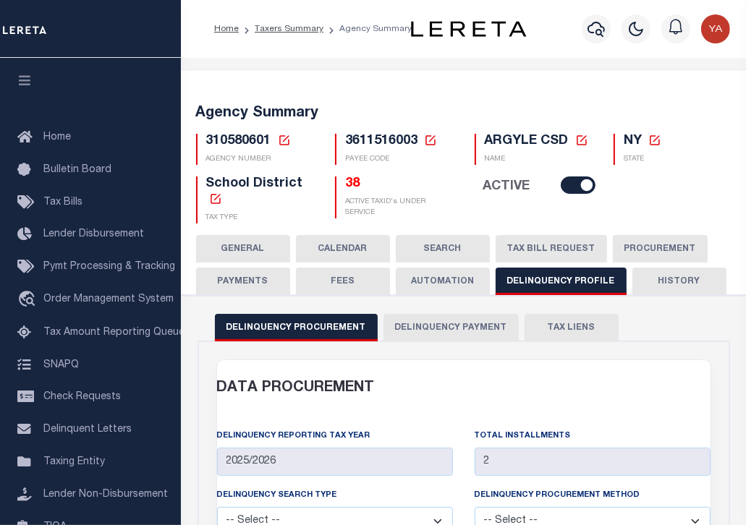
click at [434, 332] on button "Delinquency Payment" at bounding box center [451, 327] width 135 height 27
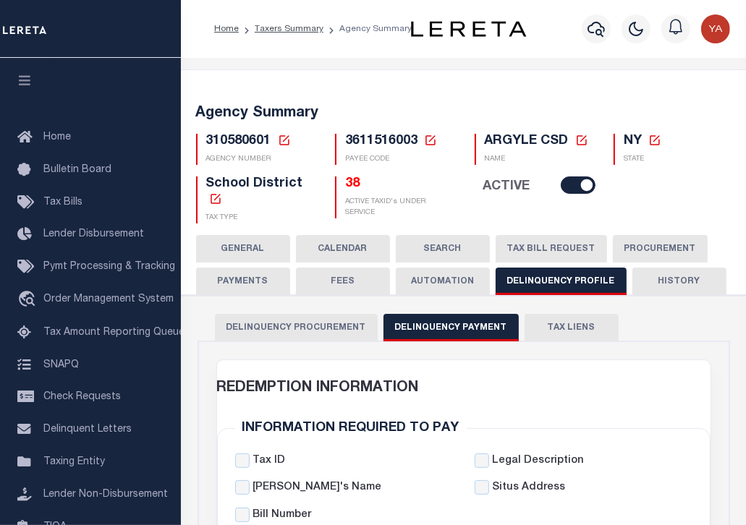
click at [244, 246] on button "GENERAL" at bounding box center [243, 248] width 94 height 27
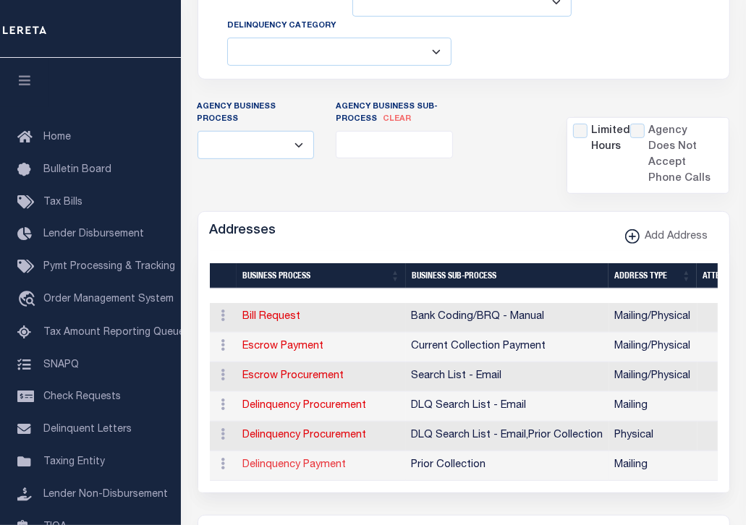
scroll to position [434, 0]
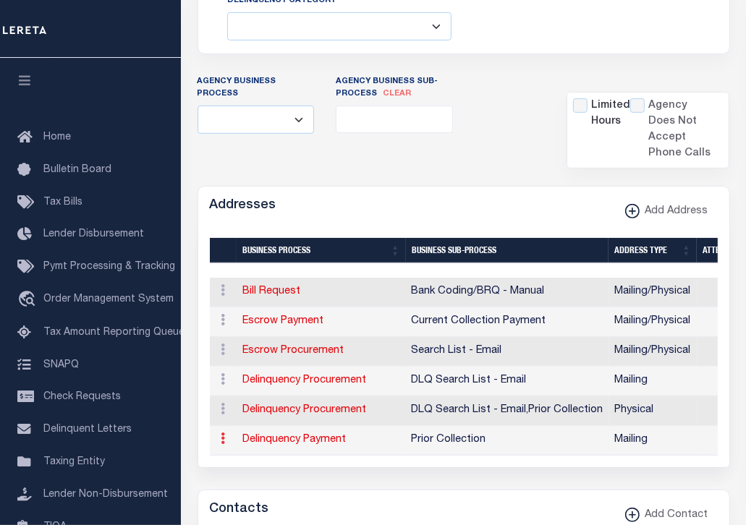
click at [221, 437] on icon at bounding box center [223, 439] width 4 height 12
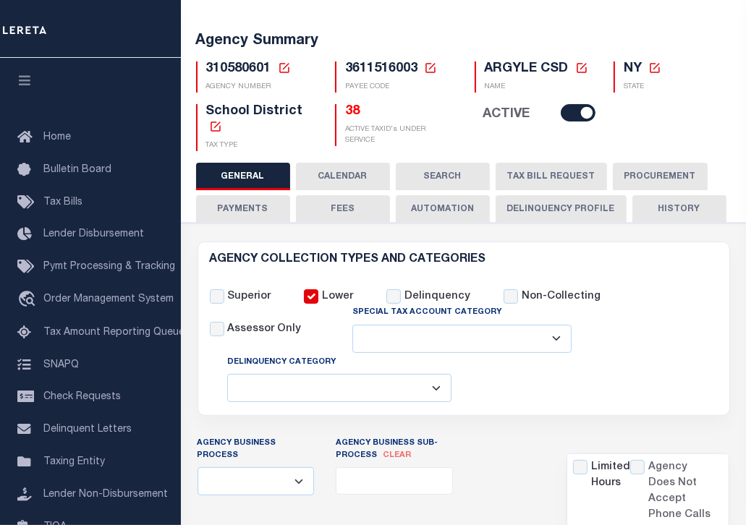
scroll to position [0, 0]
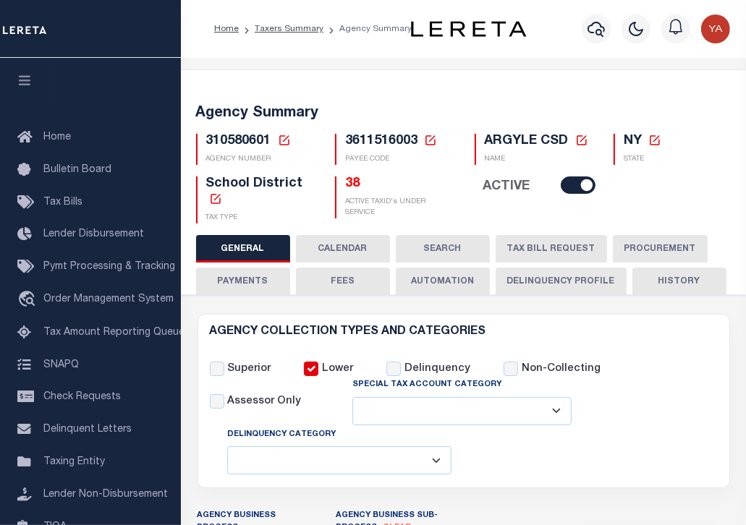
click at [281, 137] on icon at bounding box center [284, 140] width 13 height 13
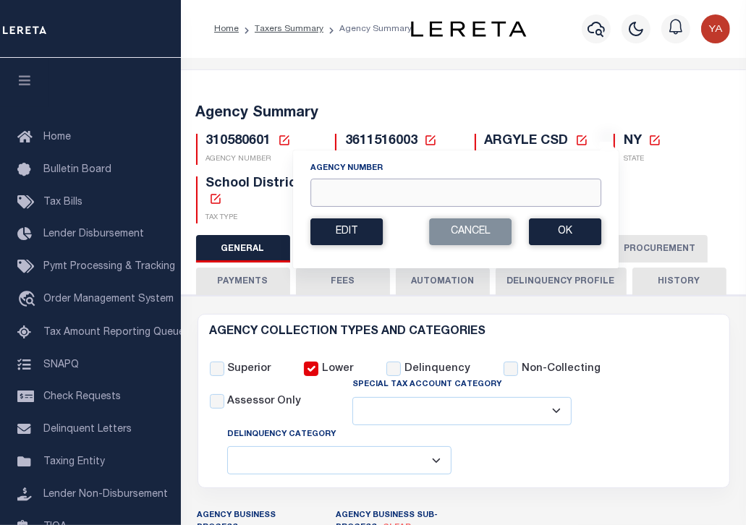
paste input "310584000"
type input "310584000"
click at [564, 231] on button "Ok" at bounding box center [565, 232] width 72 height 27
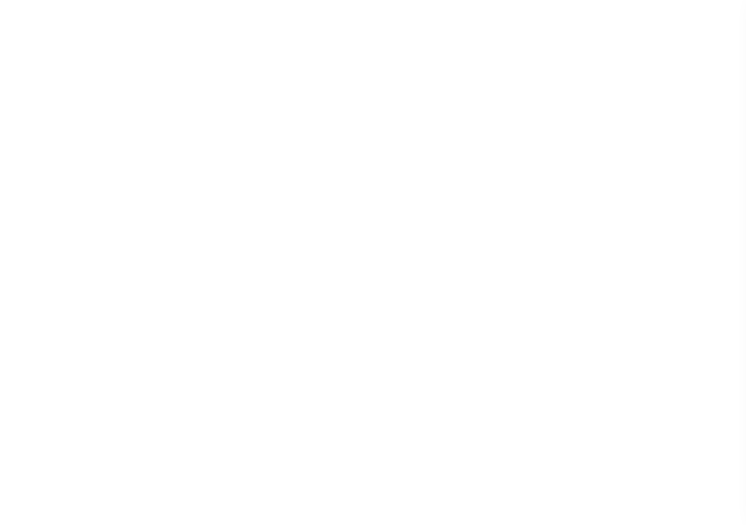
select select
checkbox input "false"
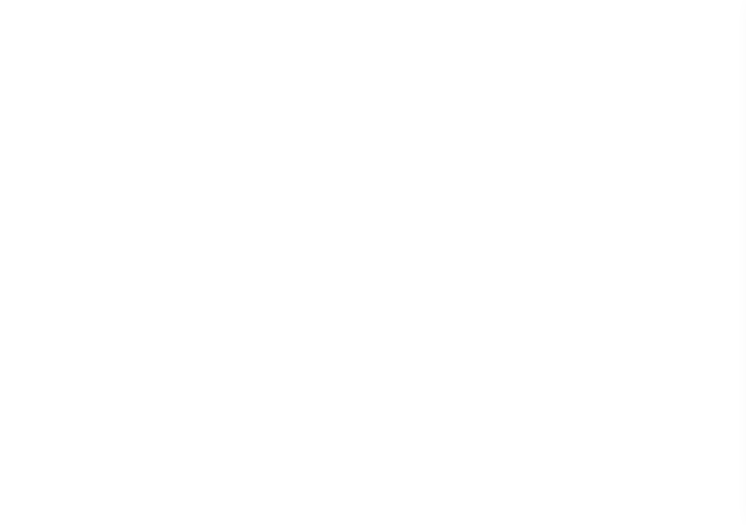
select select "1"
checkbox input "false"
type input "3611521000"
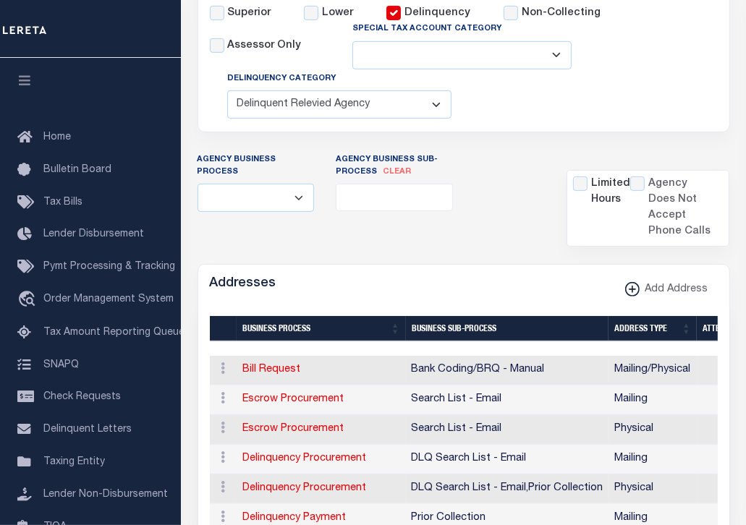
scroll to position [507, 0]
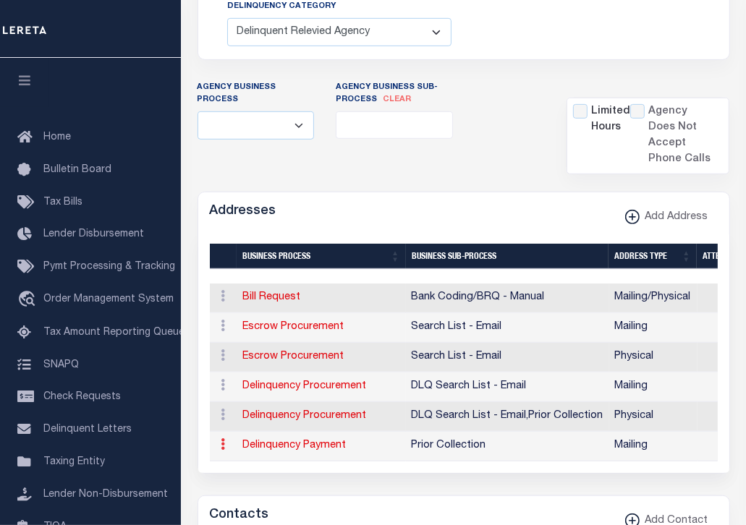
click at [226, 441] on link at bounding box center [224, 447] width 16 height 12
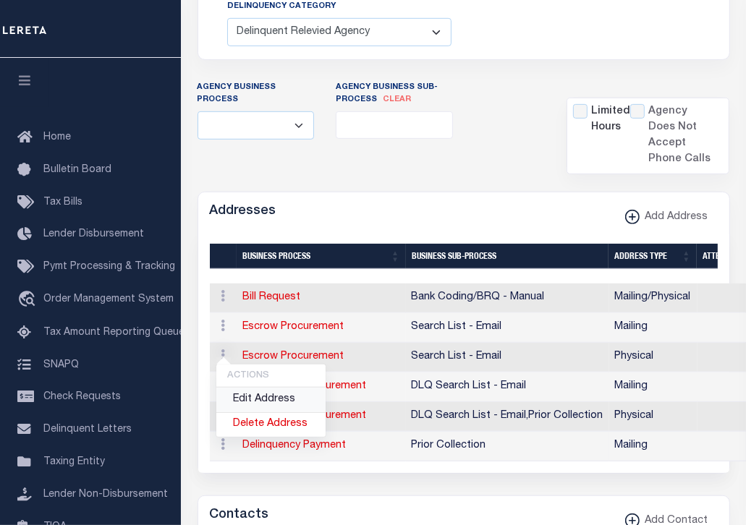
click at [249, 388] on link "Edit Address" at bounding box center [270, 400] width 109 height 24
select select "1"
checkbox input "false"
select select
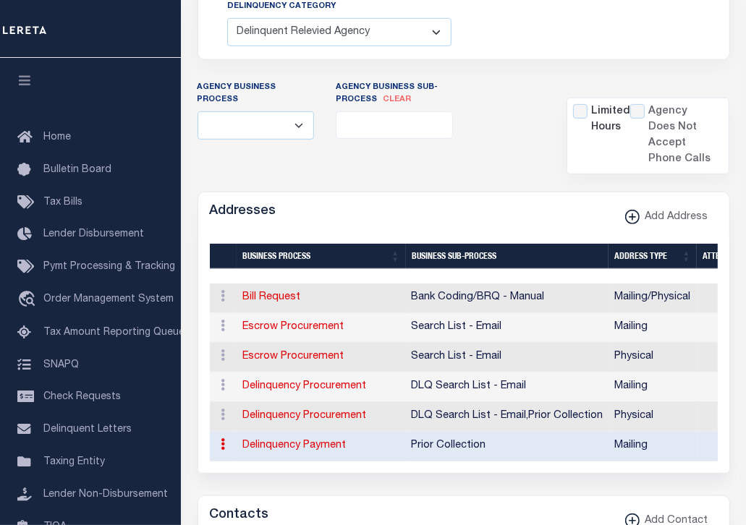
type input "MUNICIPAL BLDG. B"
type input "[STREET_ADDRESS]"
type input "FORT [PERSON_NAME]"
select select "NY"
type input "12828-1015"
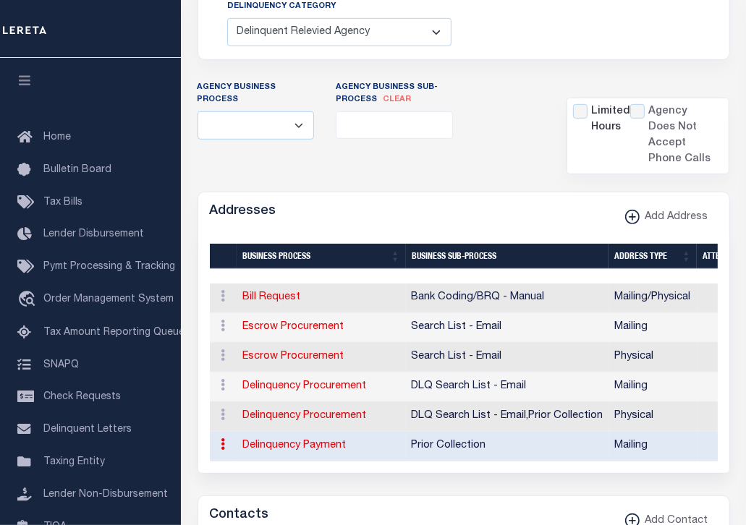
checkbox input "true"
type input "TREASURER"
select select "5"
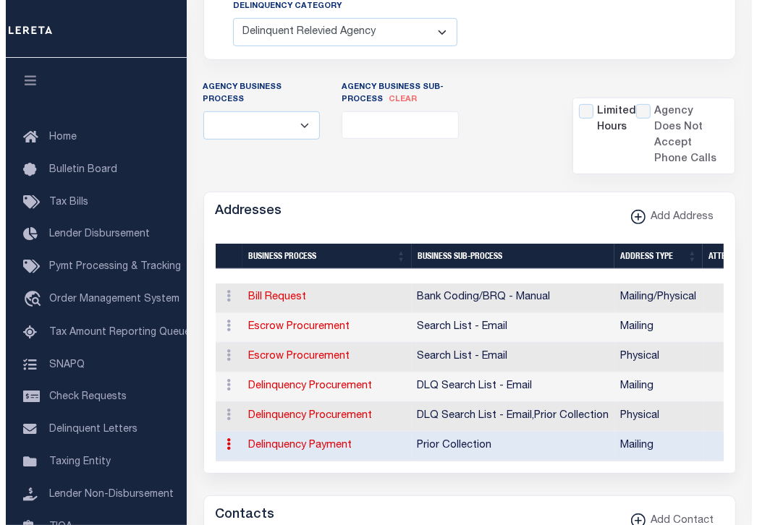
scroll to position [456, 0]
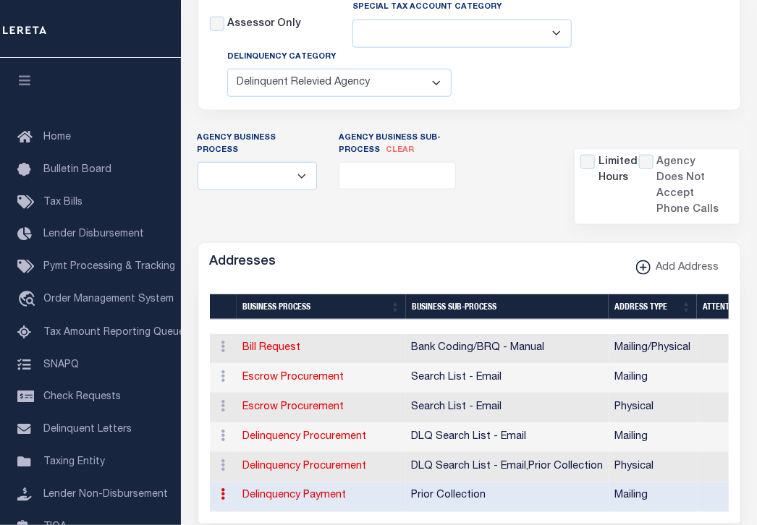
select select "27"
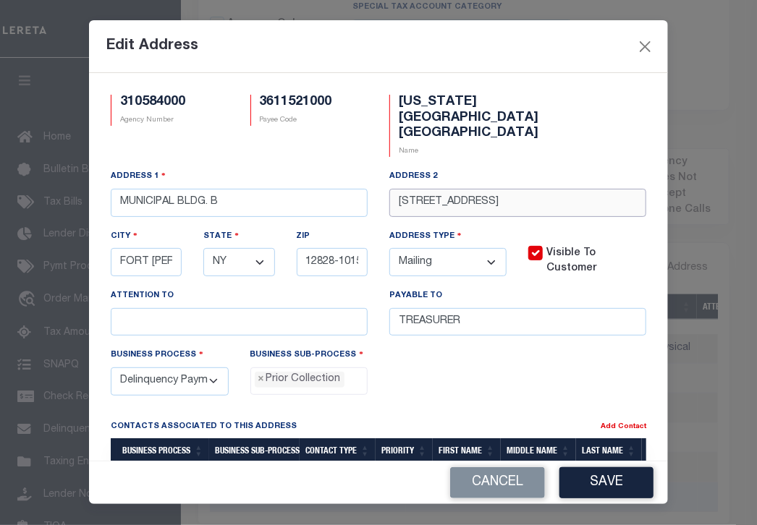
click at [480, 203] on input "[STREET_ADDRESS]" at bounding box center [517, 203] width 257 height 28
type input "383 BROADWAY test"
click at [614, 487] on button "Save" at bounding box center [606, 482] width 94 height 31
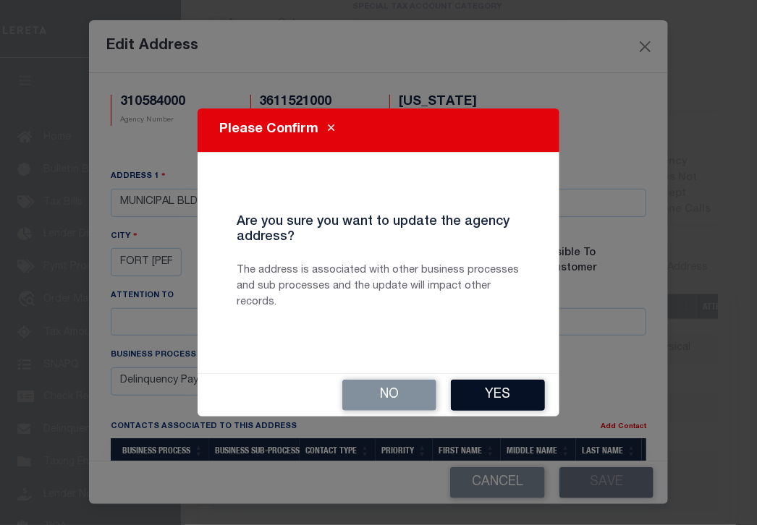
click at [499, 399] on button "Yes" at bounding box center [498, 395] width 94 height 31
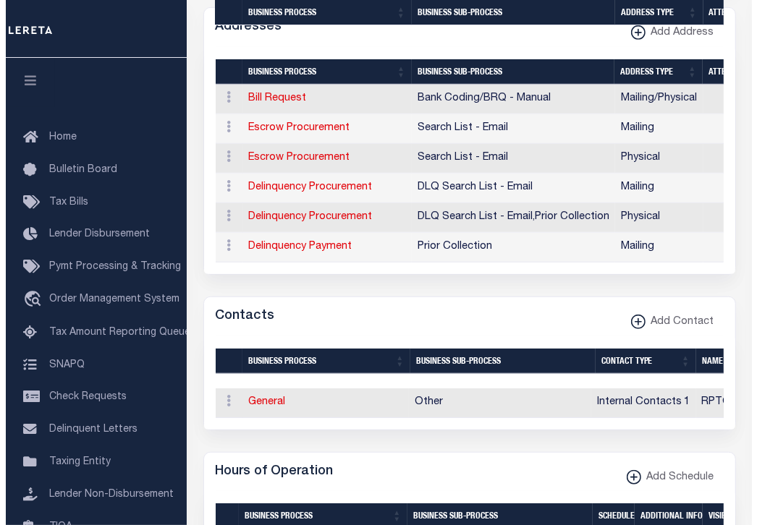
scroll to position [818, 0]
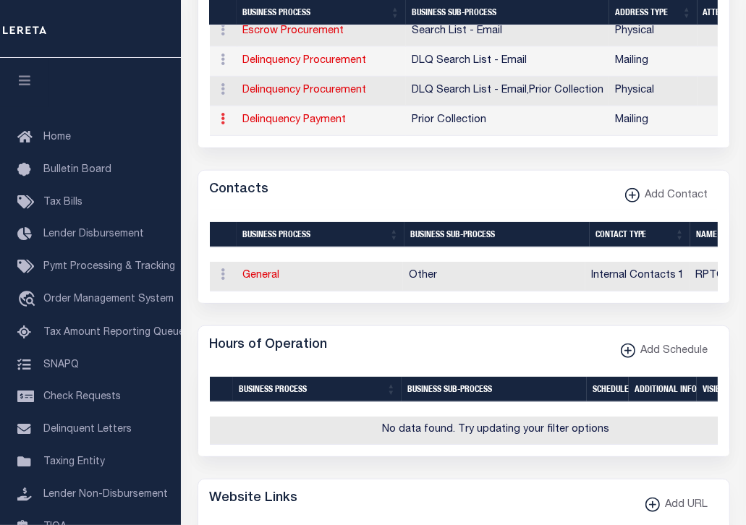
click at [224, 113] on icon at bounding box center [223, 119] width 4 height 12
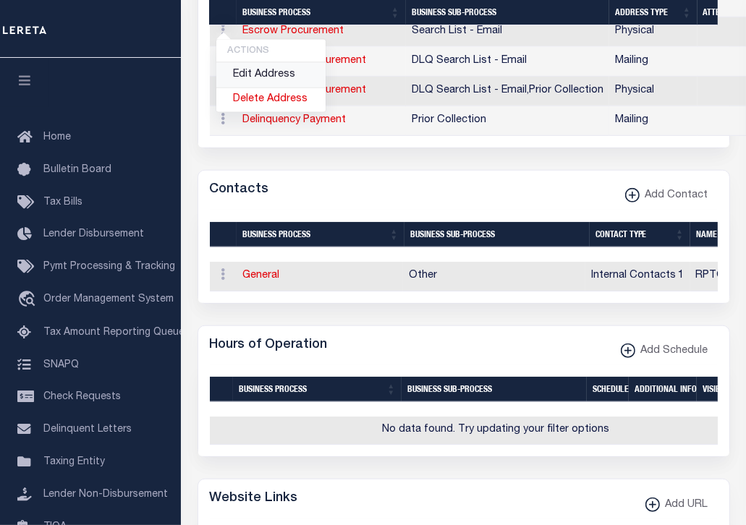
click at [249, 63] on link "Edit Address" at bounding box center [270, 75] width 109 height 24
select select
select select "1"
checkbox input "false"
select select
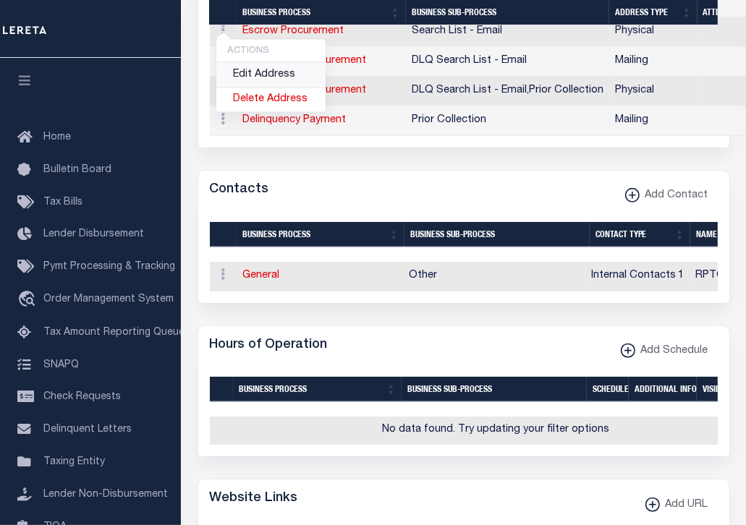
select select
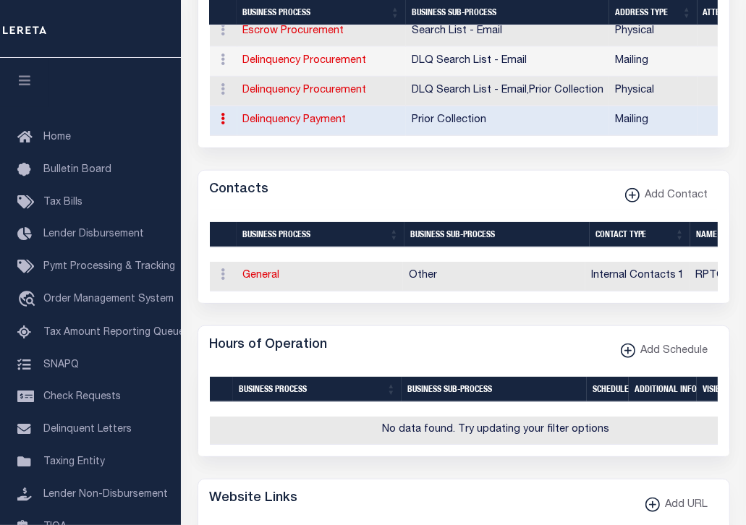
type input "MUNICIPAL BLDG. B"
type input "383 BROADWAY test"
type input "FORT [PERSON_NAME]"
select select "NY"
type input "12828-1015"
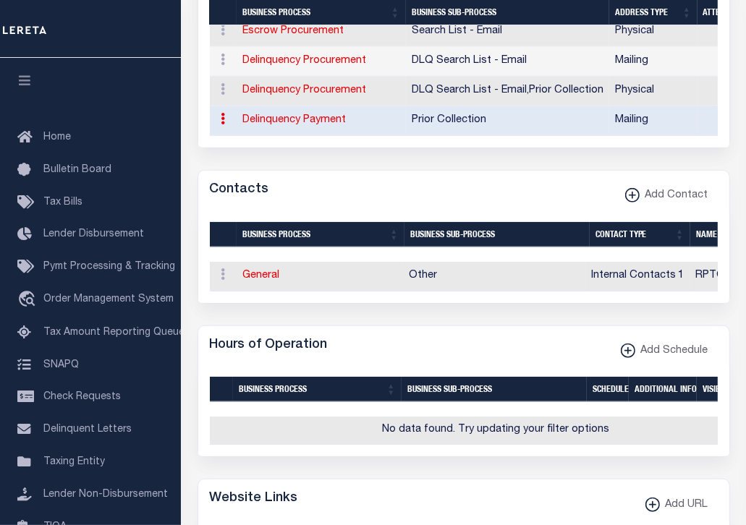
checkbox input "true"
type input "TREASURER"
select select "5"
select select "27"
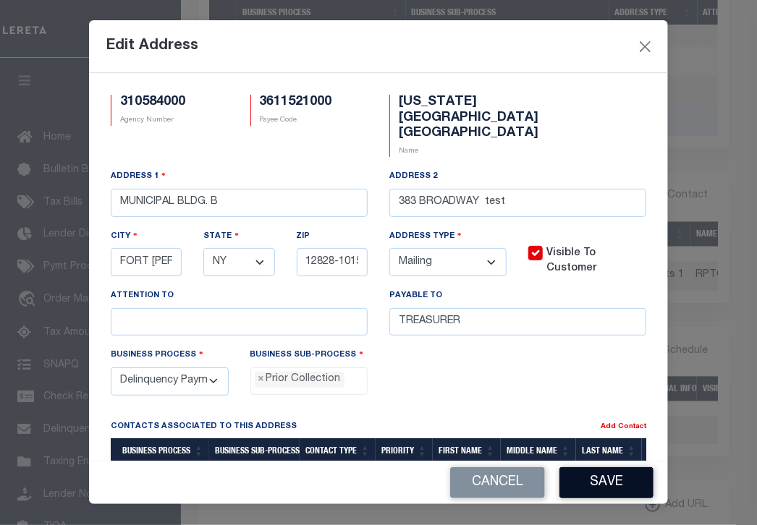
click at [593, 477] on button "Save" at bounding box center [606, 482] width 94 height 31
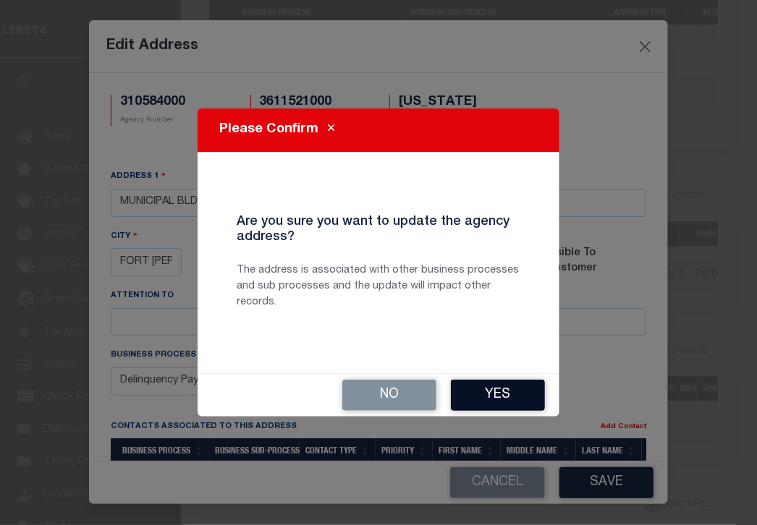
click at [480, 394] on button "Yes" at bounding box center [498, 395] width 94 height 31
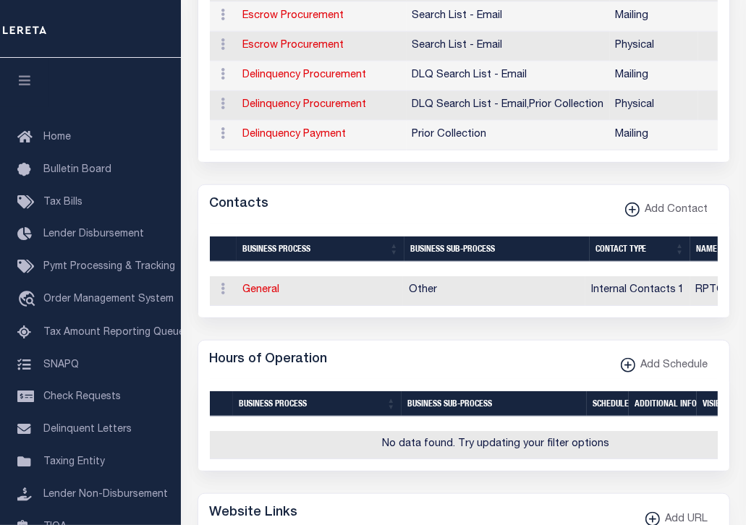
scroll to position [673, 0]
